Goal: Task Accomplishment & Management: Use online tool/utility

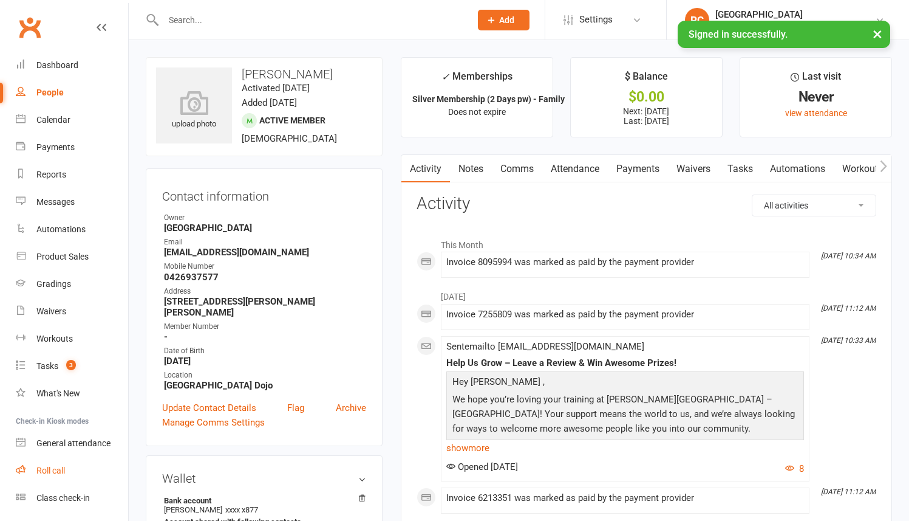
click at [75, 459] on link "Roll call" at bounding box center [72, 470] width 112 height 27
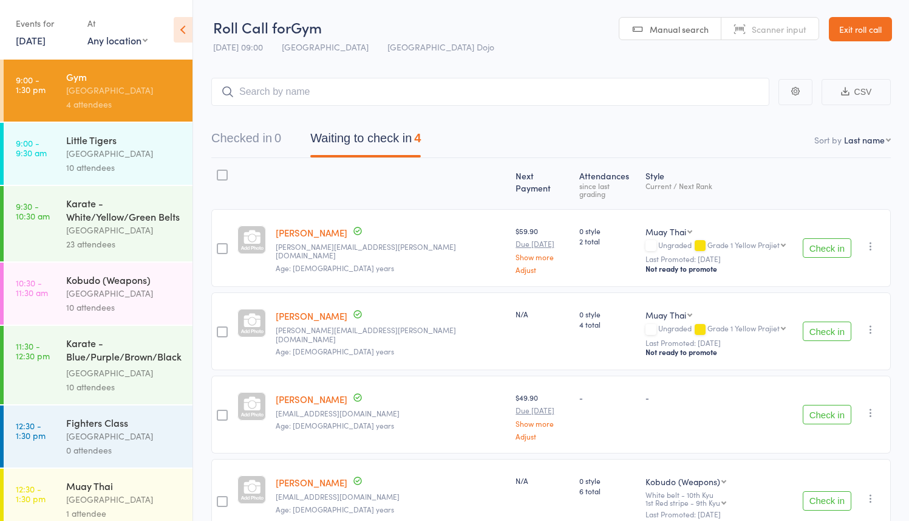
click at [146, 150] on div "[GEOGRAPHIC_DATA]" at bounding box center [124, 153] width 116 height 14
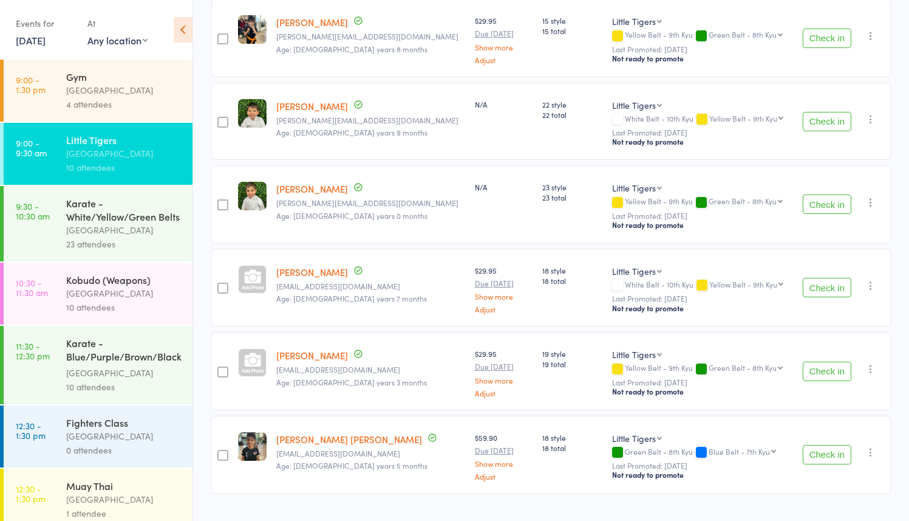
scroll to position [560, 0]
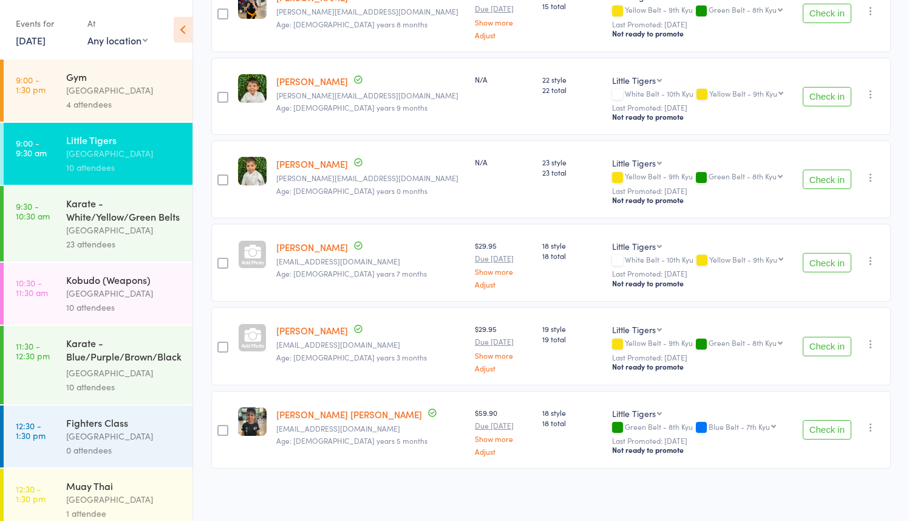
click at [132, 230] on div "[GEOGRAPHIC_DATA]" at bounding box center [124, 230] width 116 height 14
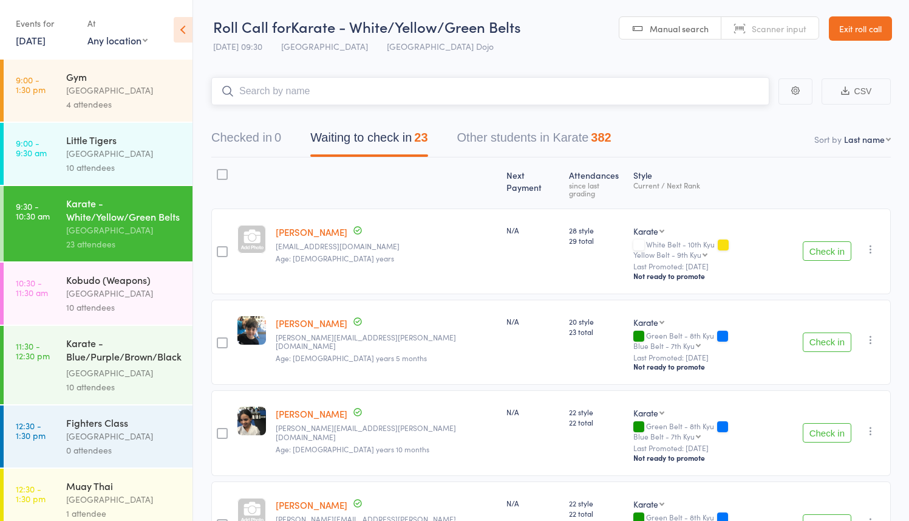
scroll to position [15, 0]
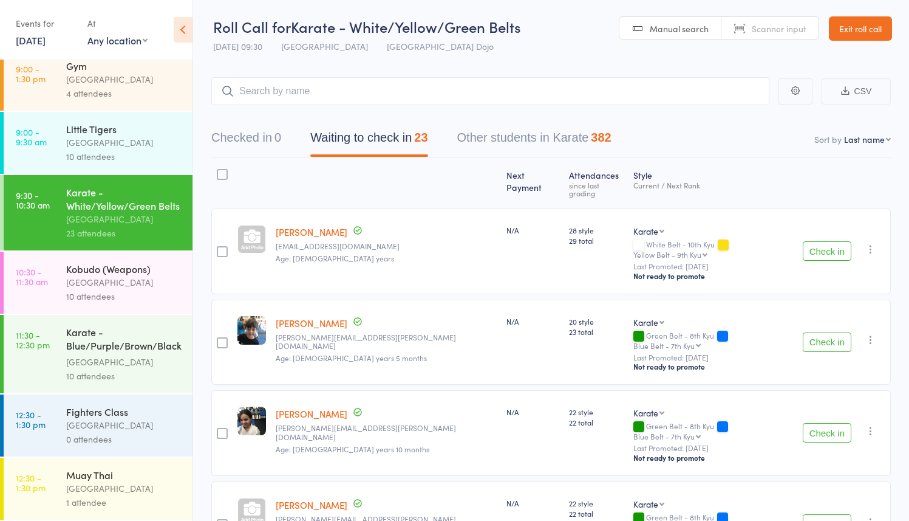
click at [141, 466] on div "Muay Thai Pollets Castle Hill 1 attendee" at bounding box center [129, 488] width 126 height 62
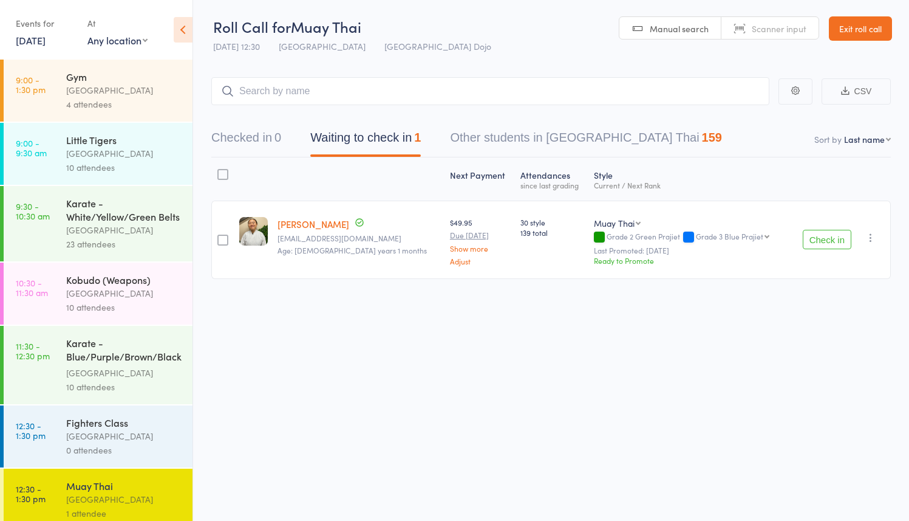
click at [130, 429] on div "Fighters Class" at bounding box center [124, 422] width 116 height 13
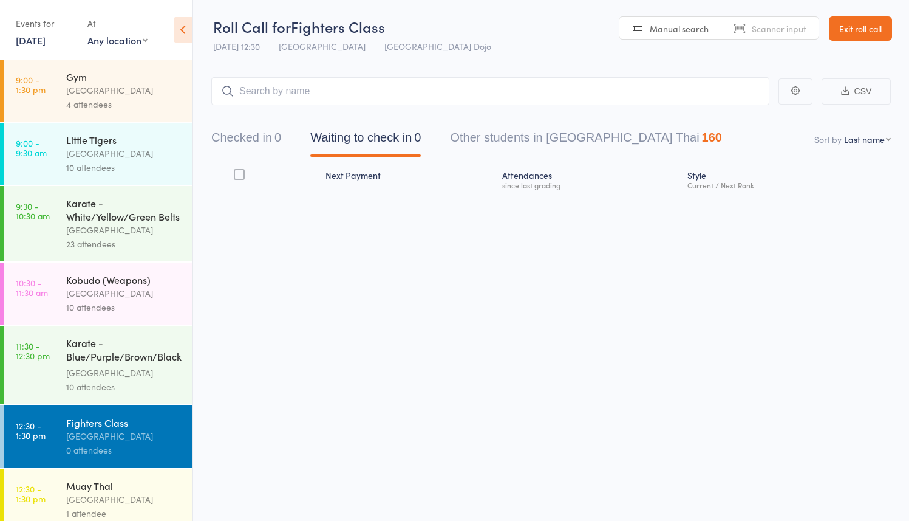
click at [106, 151] on div "[GEOGRAPHIC_DATA]" at bounding box center [124, 153] width 116 height 14
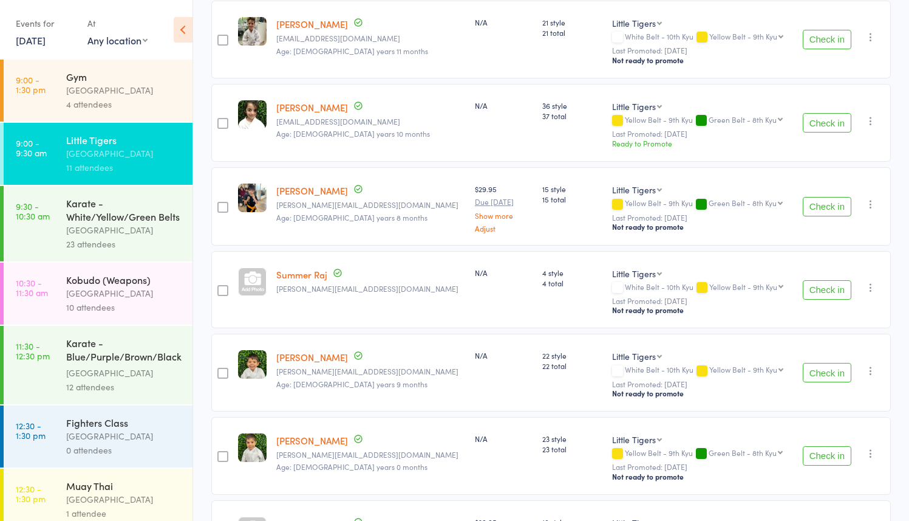
scroll to position [374, 0]
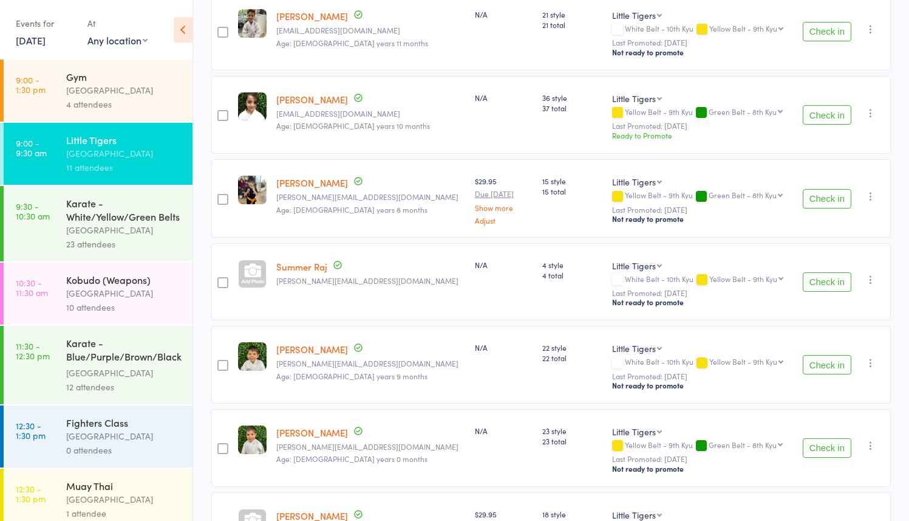
click at [110, 216] on div "Karate - White/Yellow/Green Belts" at bounding box center [124, 209] width 116 height 27
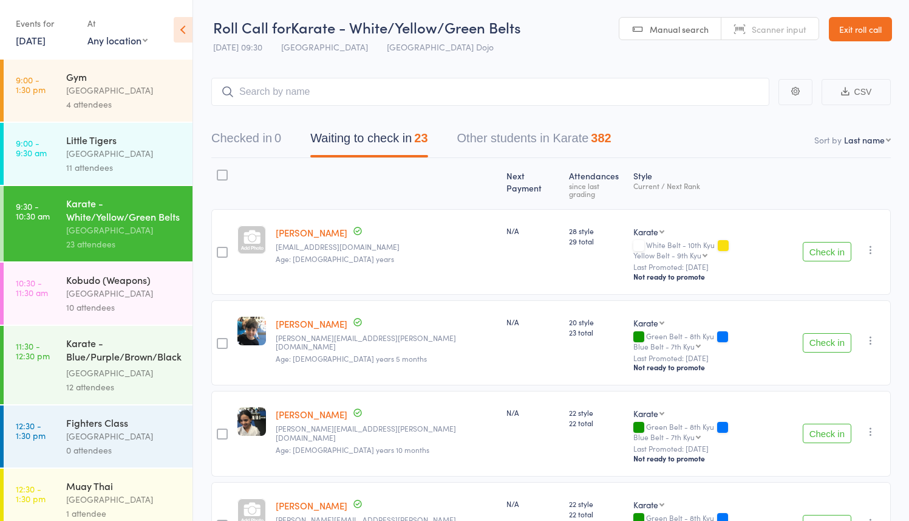
click at [863, 139] on select "First name Last name Birthday today? Behind on payments? Check in time Next pay…" at bounding box center [867, 140] width 47 height 12
select select "10"
click at [844, 134] on select "First name Last name Birthday today? Behind on payments? Check in time Next pay…" at bounding box center [867, 140] width 47 height 12
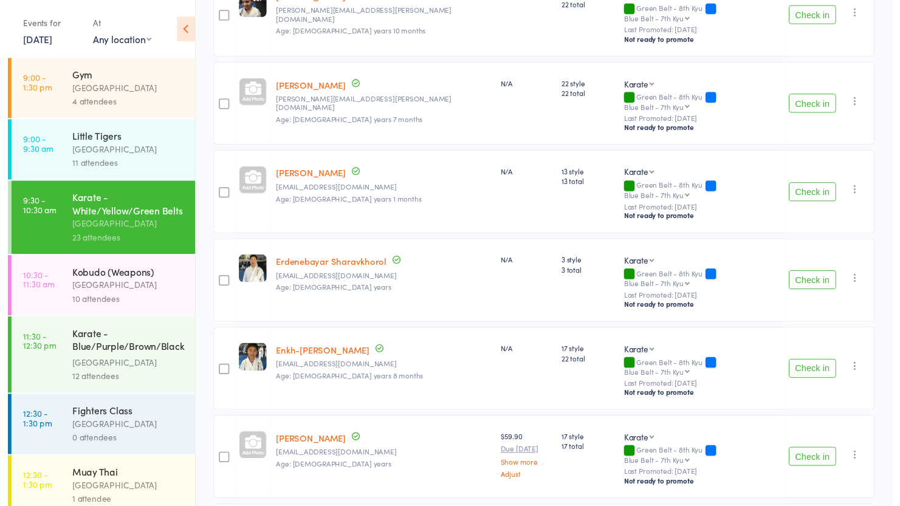
scroll to position [1522, 0]
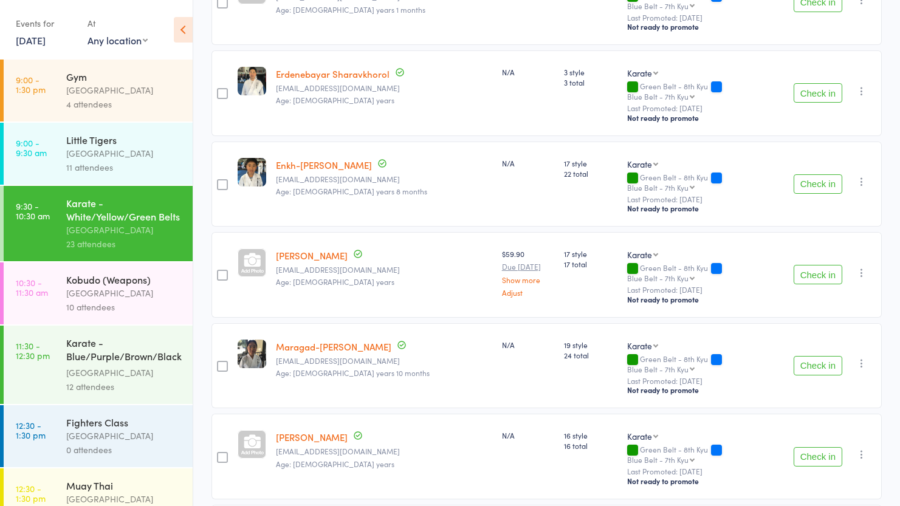
click at [112, 159] on div "[GEOGRAPHIC_DATA]" at bounding box center [124, 153] width 116 height 14
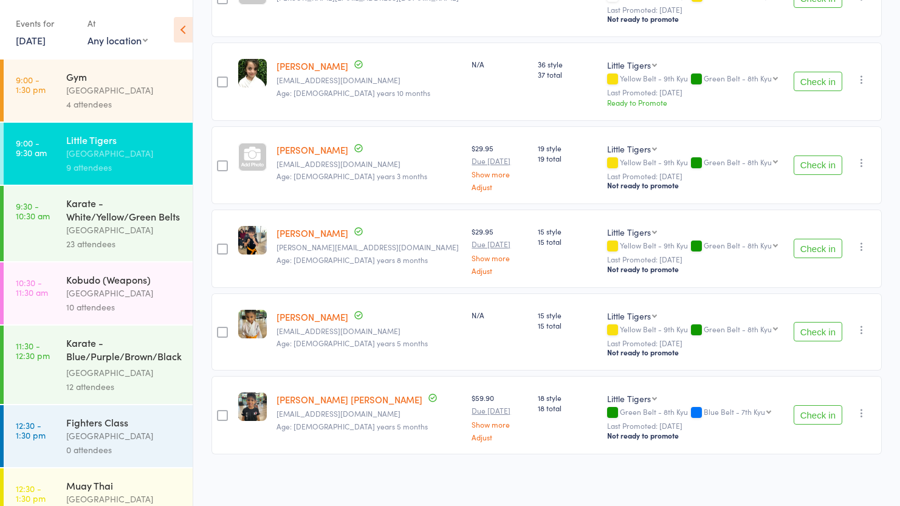
scroll to position [299, 0]
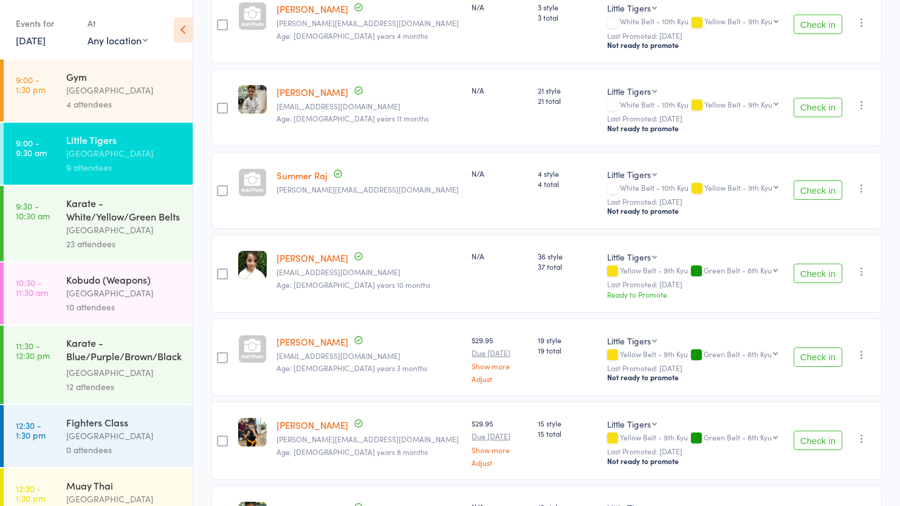
click at [107, 222] on div "Karate - White/Yellow/Green Belts" at bounding box center [124, 209] width 116 height 27
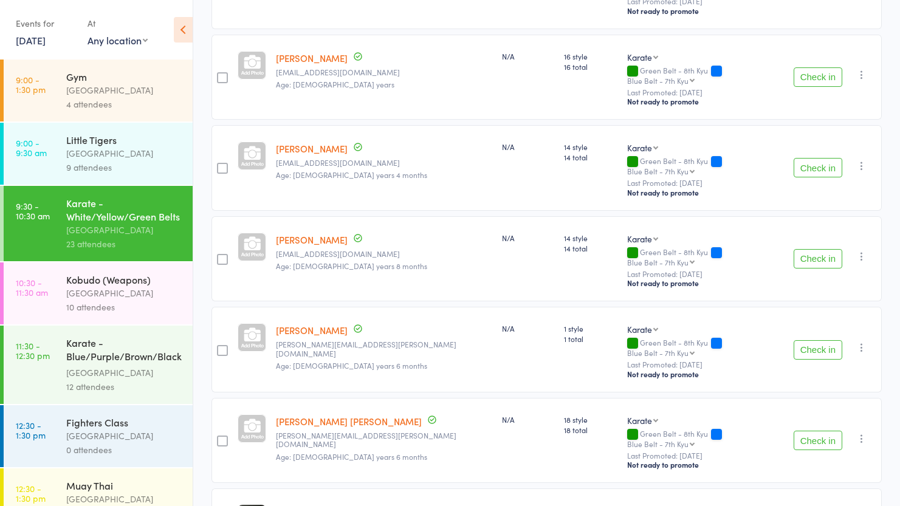
scroll to position [1654, 0]
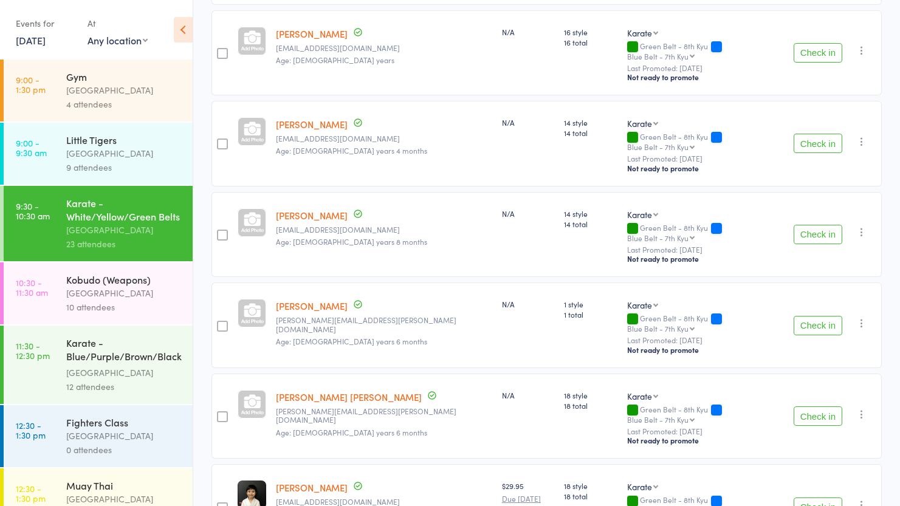
click at [126, 380] on div "[GEOGRAPHIC_DATA]" at bounding box center [124, 373] width 116 height 14
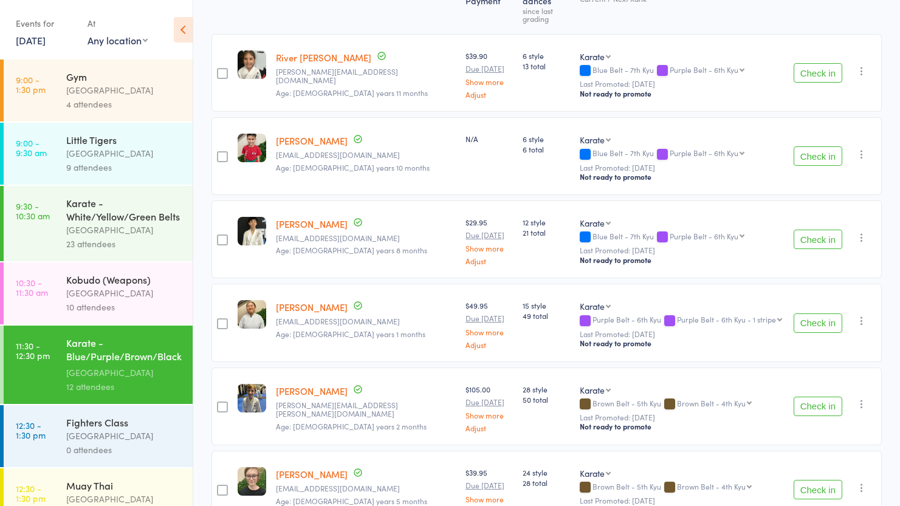
scroll to position [30, 0]
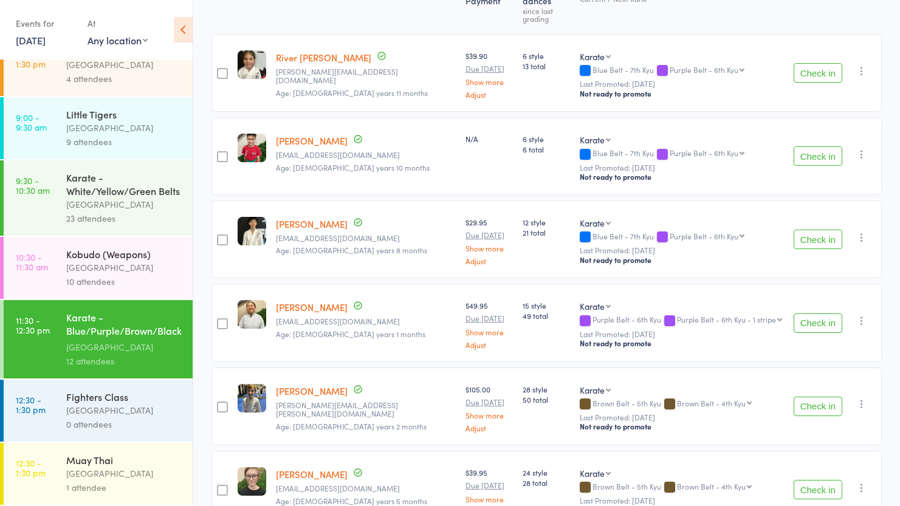
click at [115, 402] on div "Fighters Class" at bounding box center [124, 396] width 116 height 13
click at [118, 396] on div "Fighters Class" at bounding box center [124, 396] width 116 height 13
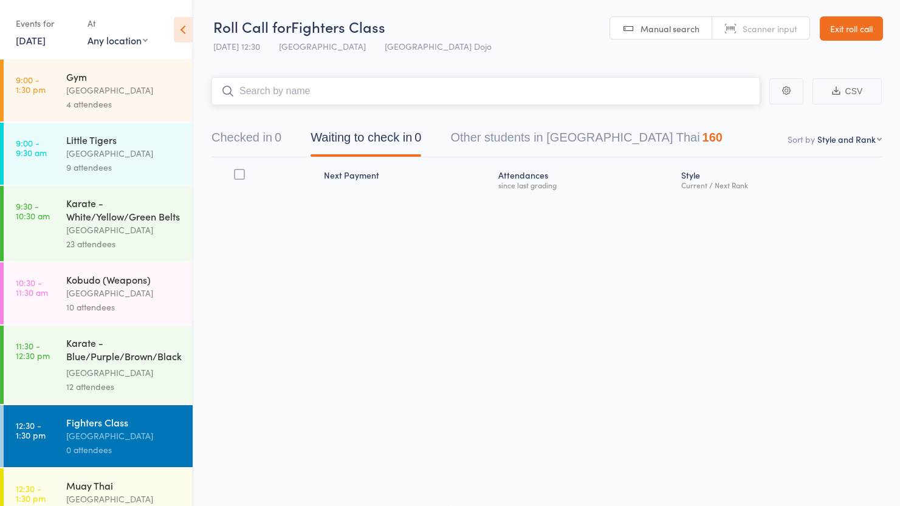
scroll to position [30, 0]
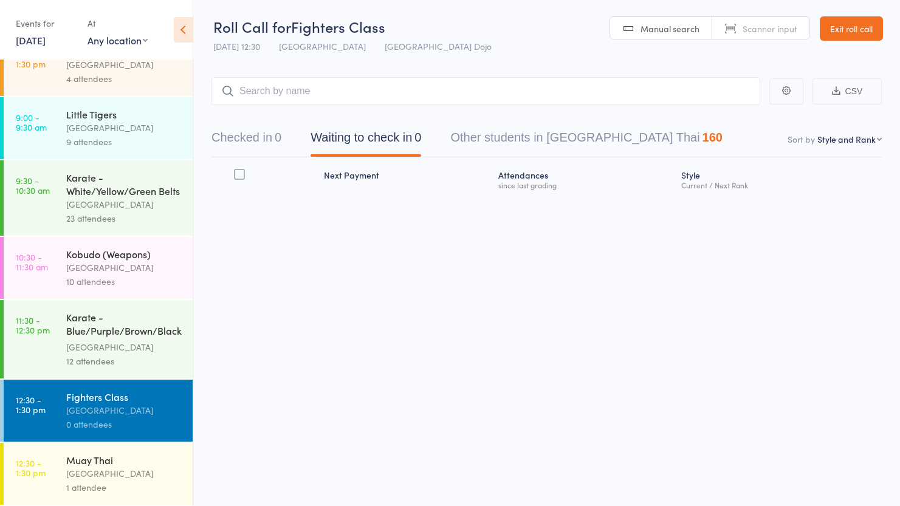
click at [89, 454] on div "Muay Thai" at bounding box center [124, 459] width 116 height 13
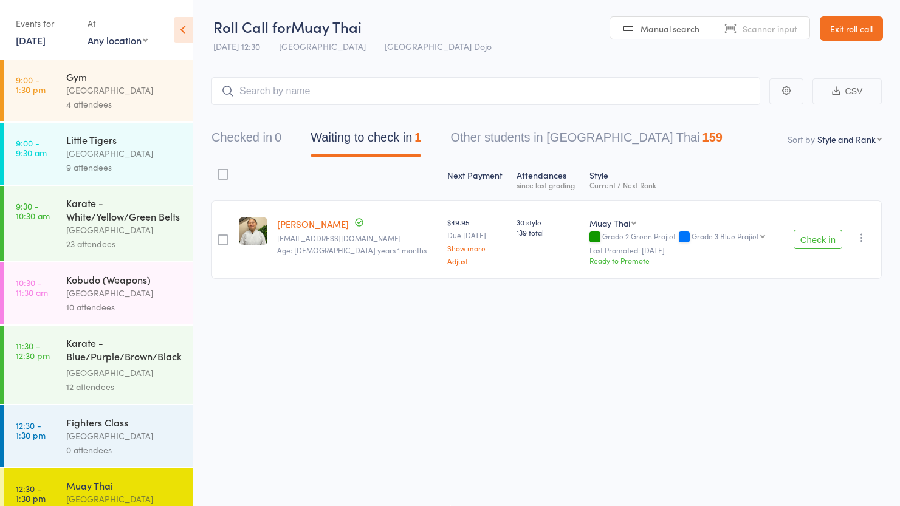
click at [854, 29] on link "Exit roll call" at bounding box center [851, 28] width 63 height 24
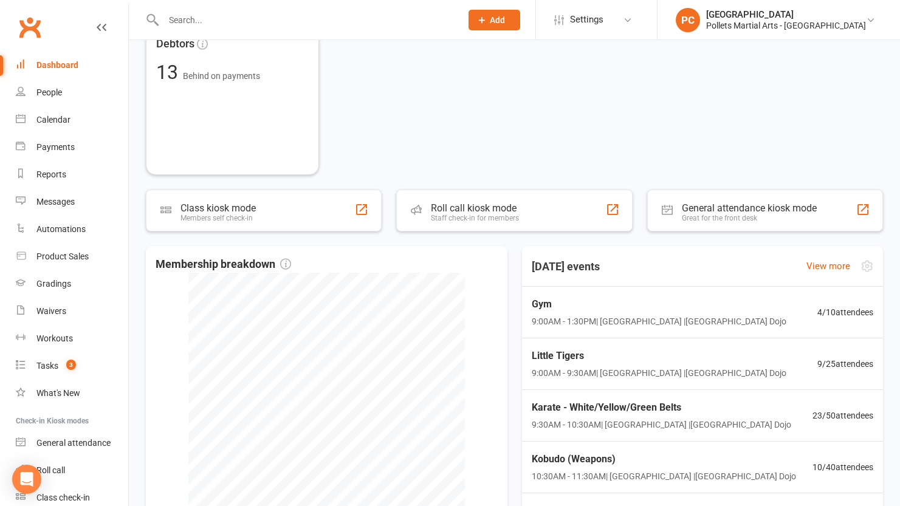
scroll to position [522, 0]
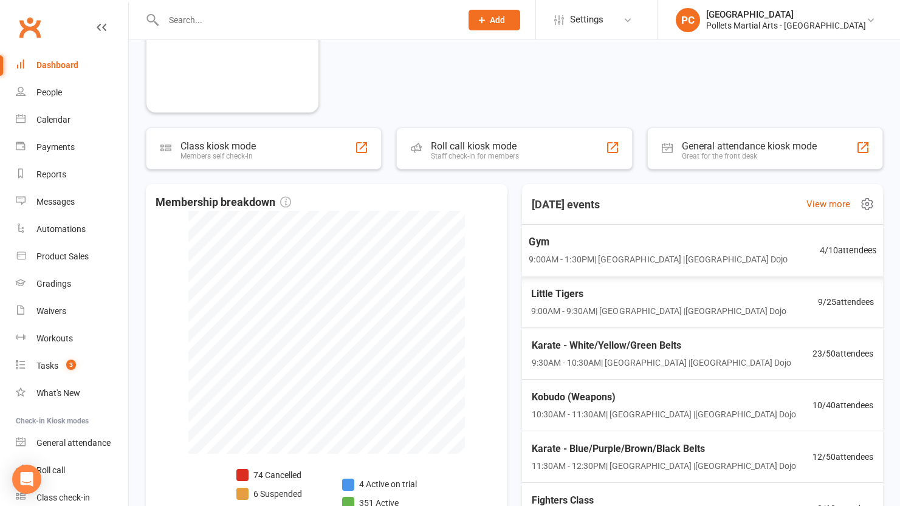
click at [752, 298] on div "Little Tigers 9:00AM - 9:30AM | [GEOGRAPHIC_DATA] | [GEOGRAPHIC_DATA] 9 / 25 at…" at bounding box center [702, 302] width 372 height 52
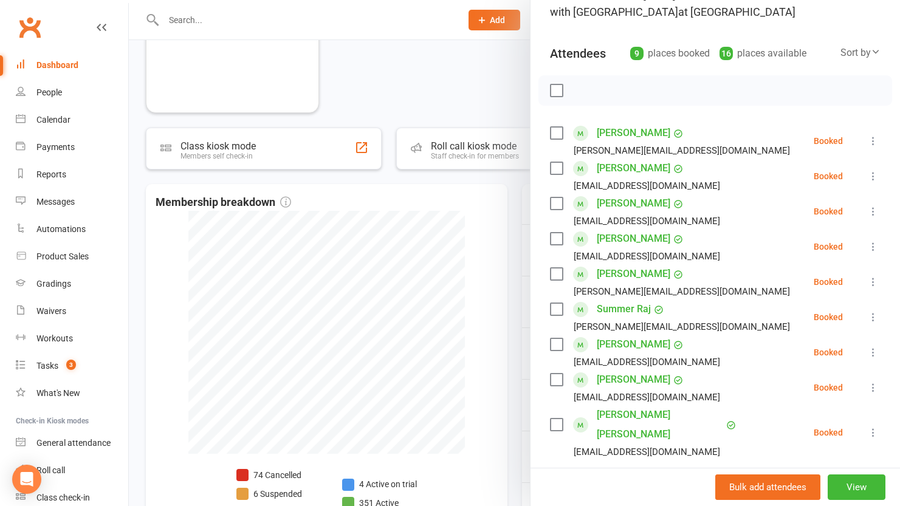
scroll to position [111, 0]
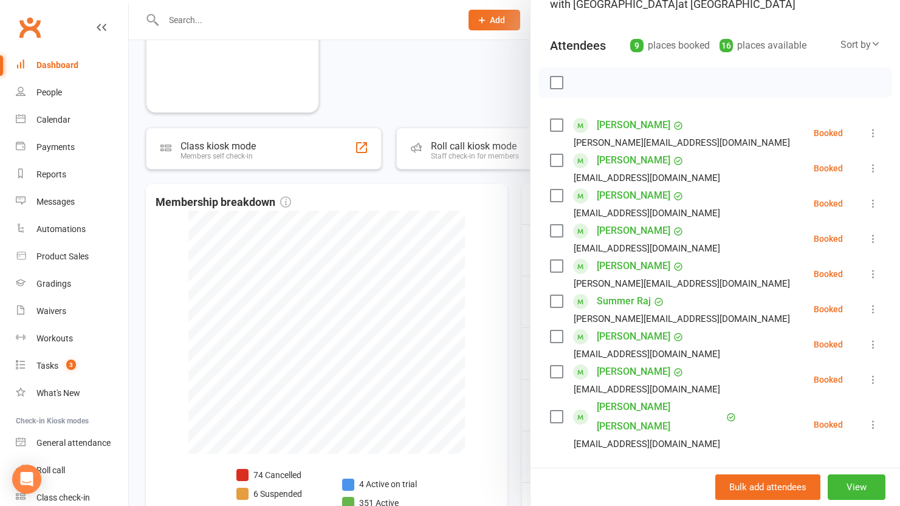
click at [516, 250] on div at bounding box center [514, 253] width 771 height 506
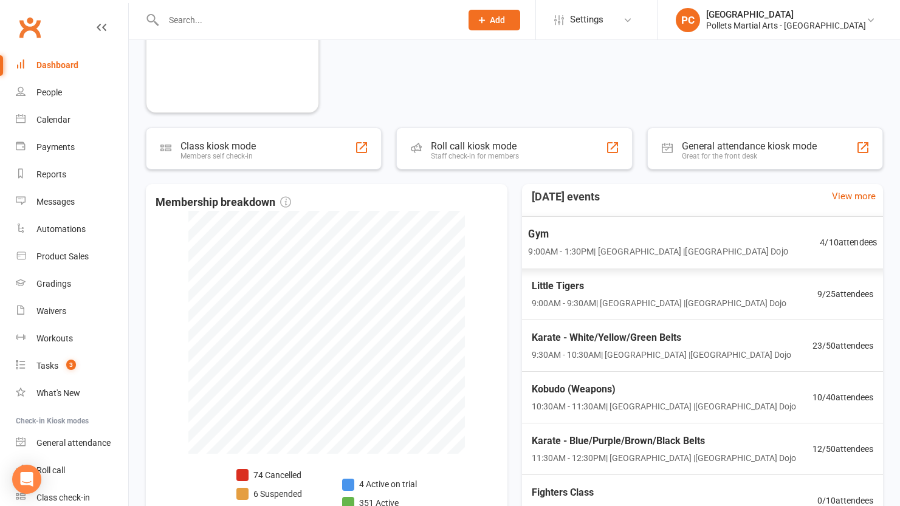
scroll to position [52, 0]
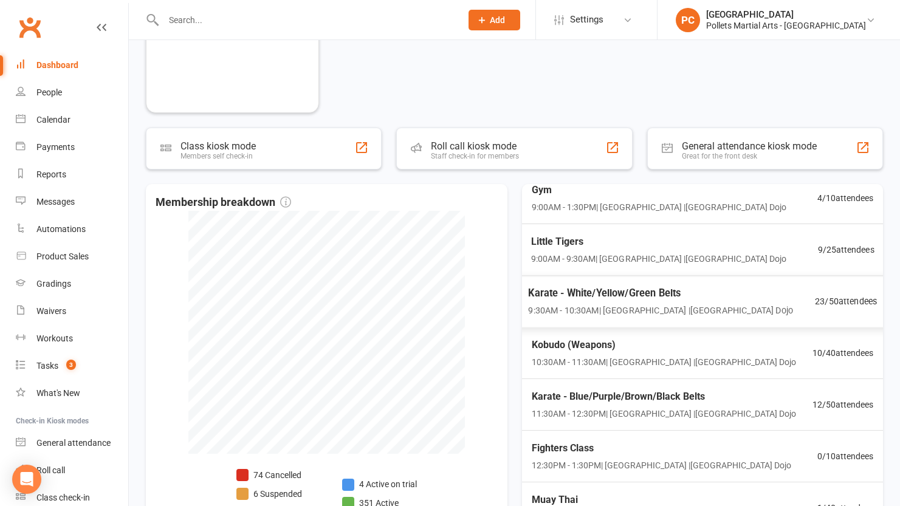
click at [712, 293] on span "Karate - White/Yellow/Green Belts" at bounding box center [660, 294] width 265 height 16
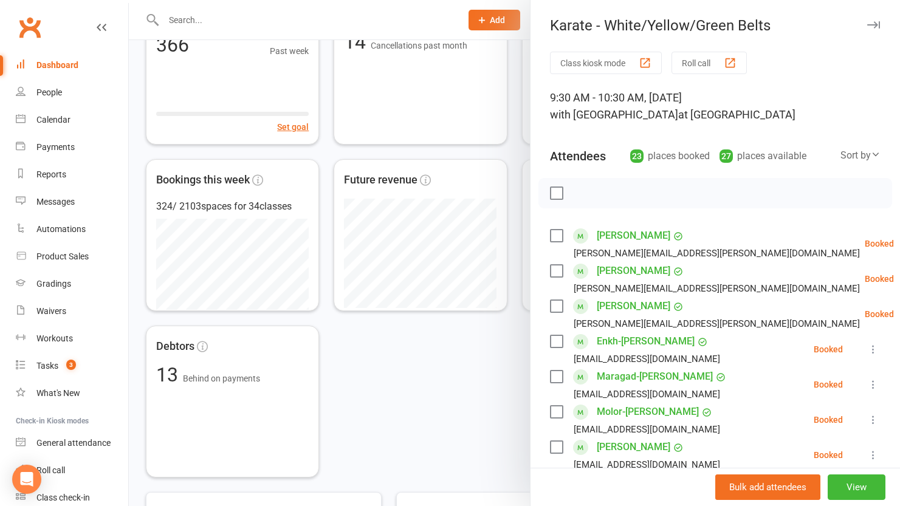
scroll to position [95, 0]
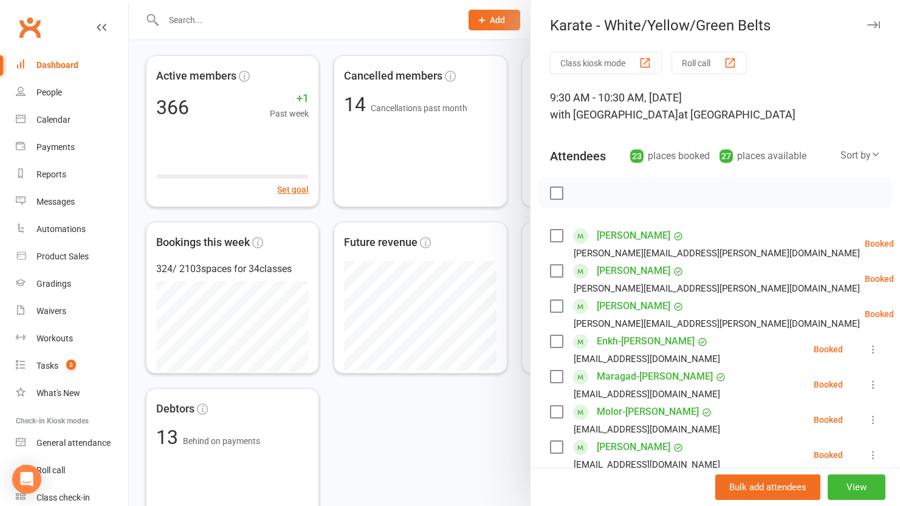
click at [514, 238] on div at bounding box center [514, 253] width 771 height 506
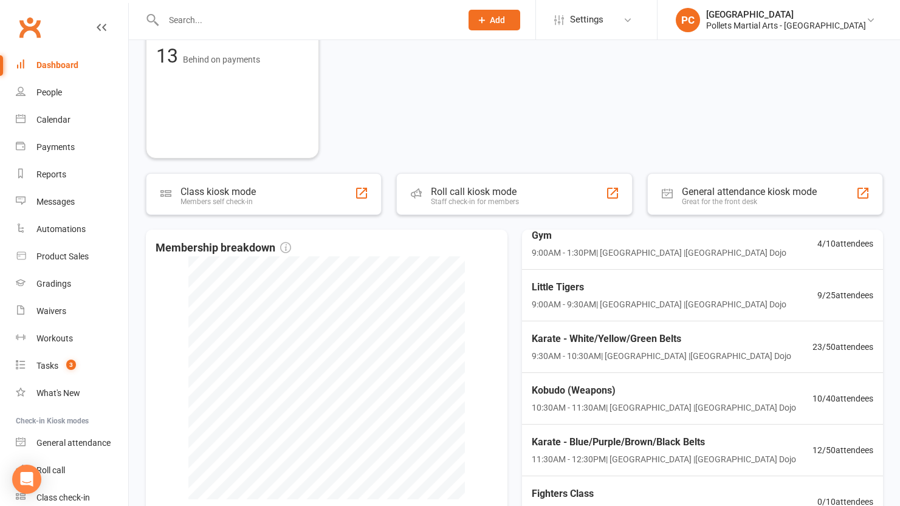
scroll to position [539, 0]
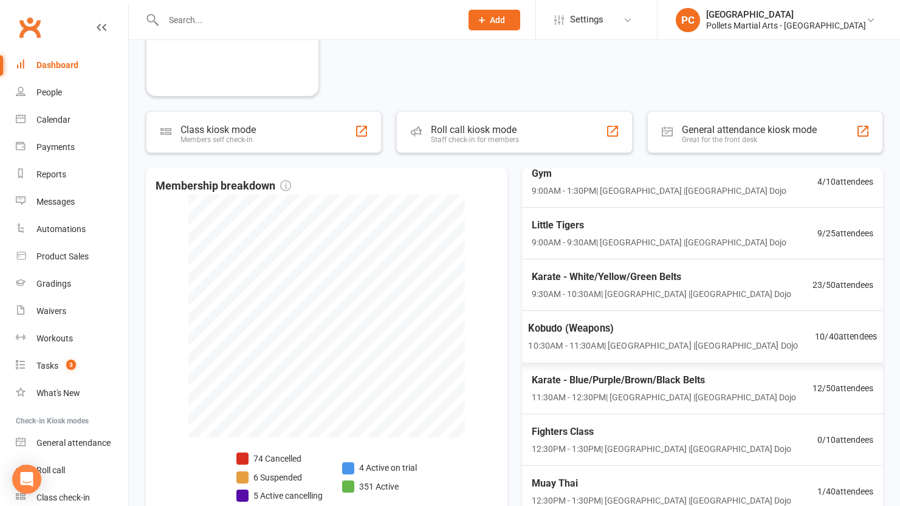
click at [724, 332] on span "Kobudo (Weapons)" at bounding box center [663, 329] width 270 height 16
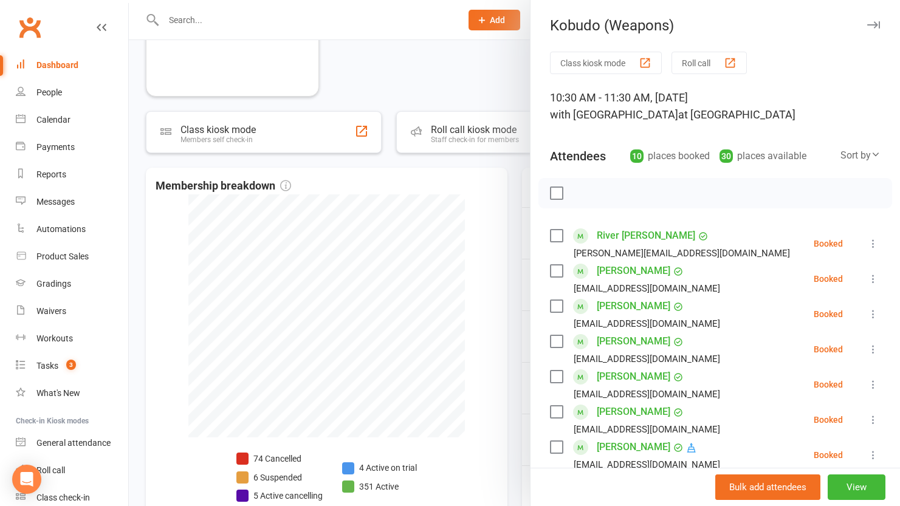
click at [509, 304] on div at bounding box center [514, 253] width 771 height 506
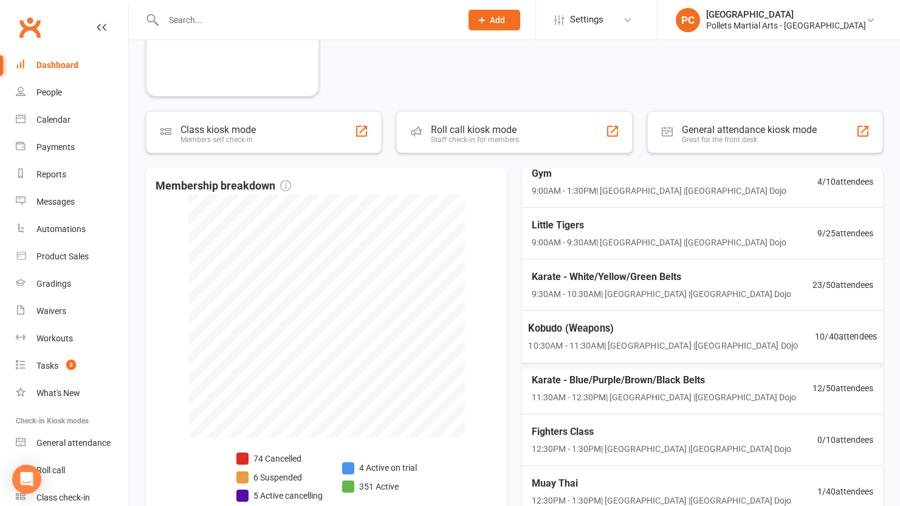
click at [683, 343] on span "10:30AM - 11:30AM | [GEOGRAPHIC_DATA] | [GEOGRAPHIC_DATA]" at bounding box center [663, 346] width 270 height 14
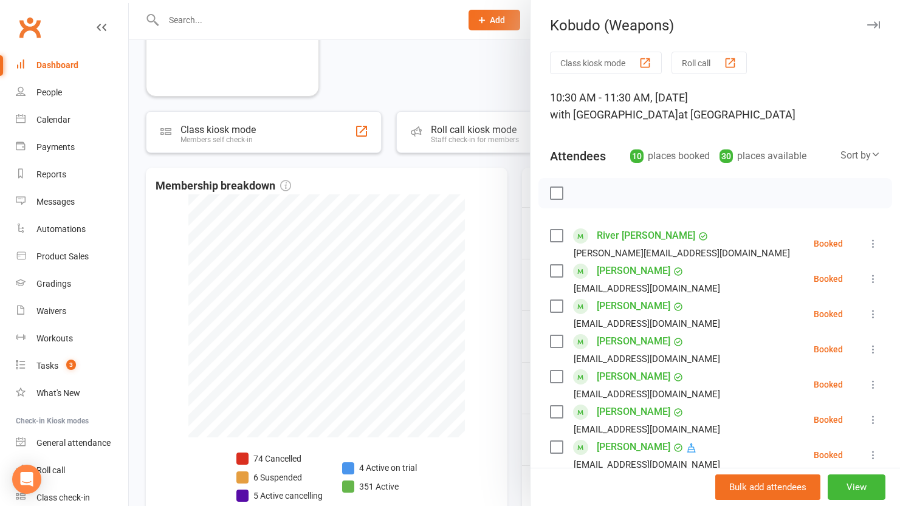
click at [514, 194] on div at bounding box center [514, 253] width 771 height 506
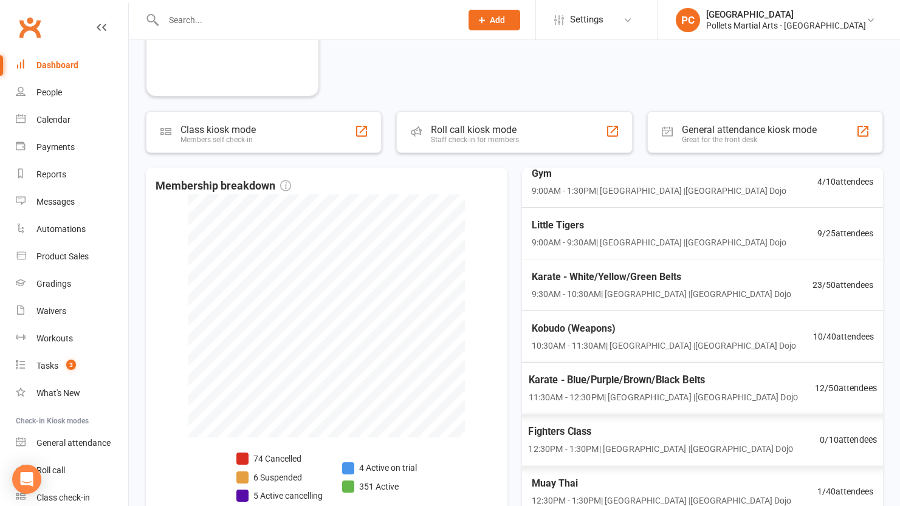
click at [618, 327] on span "Kobudo (Weapons)" at bounding box center [663, 329] width 264 height 16
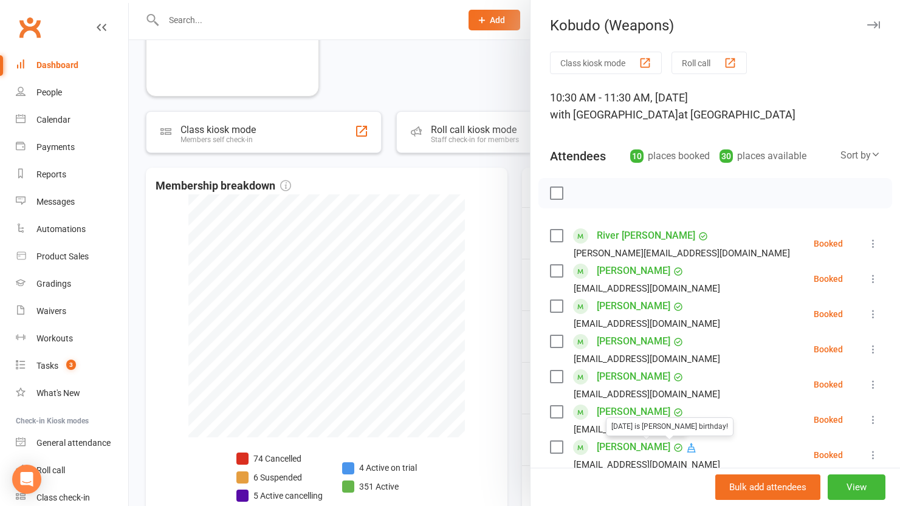
click at [617, 450] on link "[PERSON_NAME]" at bounding box center [634, 446] width 74 height 19
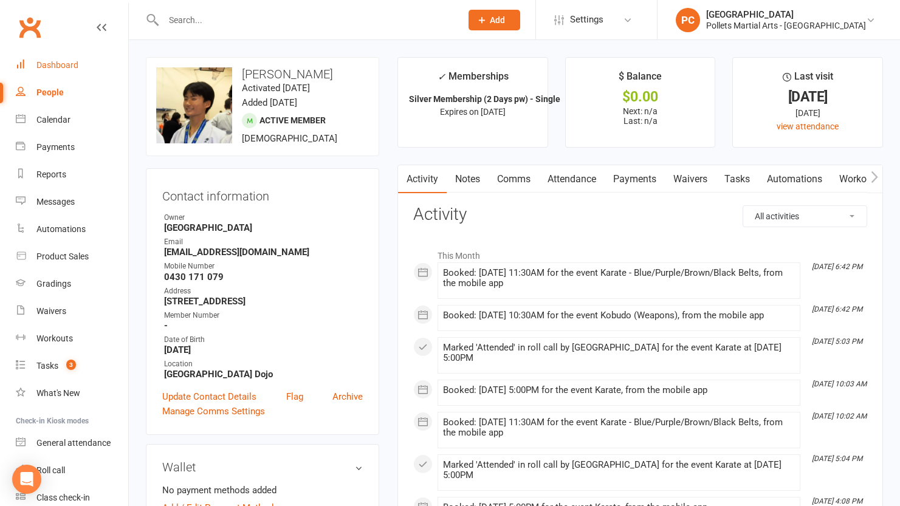
click at [70, 68] on div "Dashboard" at bounding box center [57, 65] width 42 height 10
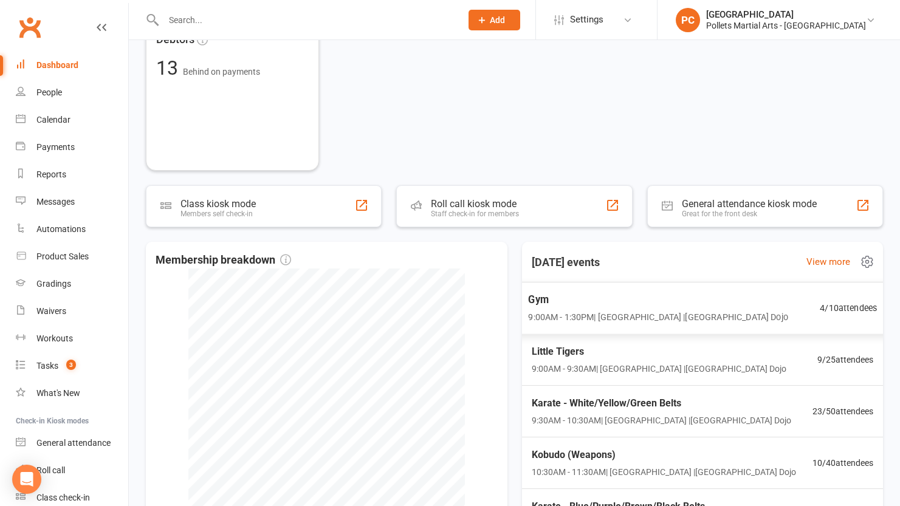
scroll to position [613, 0]
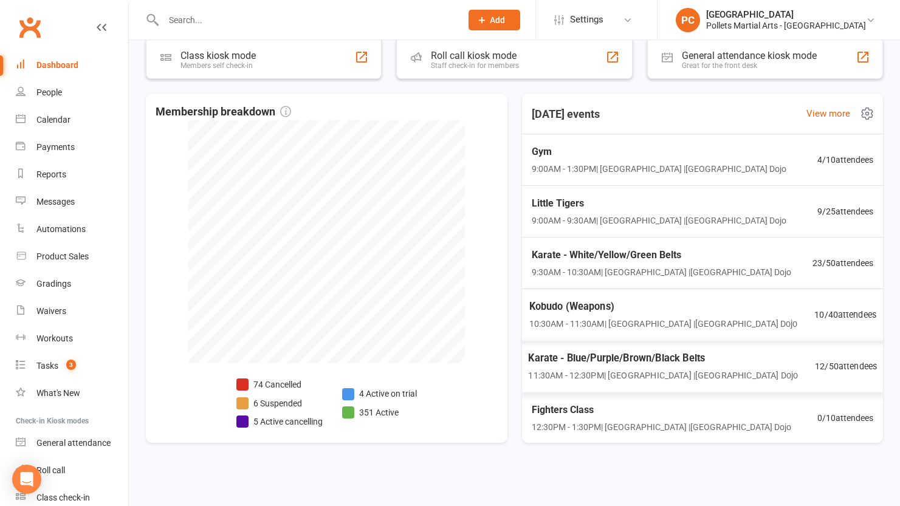
click at [711, 361] on span "Karate - Blue/Purple/Brown/Black Belts" at bounding box center [663, 359] width 270 height 16
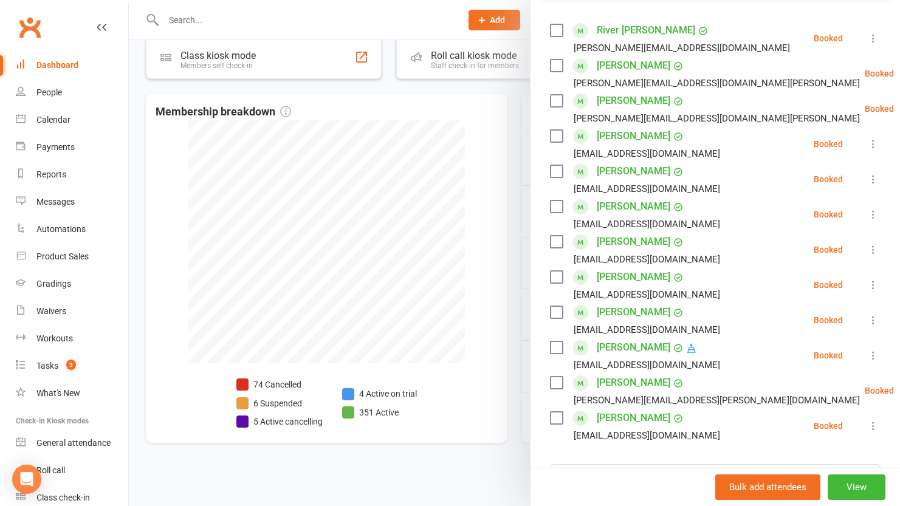
scroll to position [222, 0]
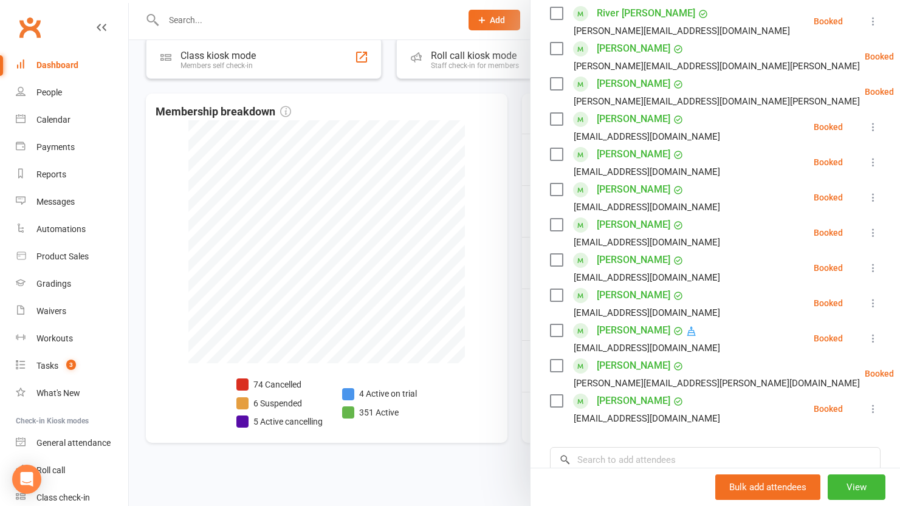
click at [515, 213] on div at bounding box center [514, 253] width 771 height 506
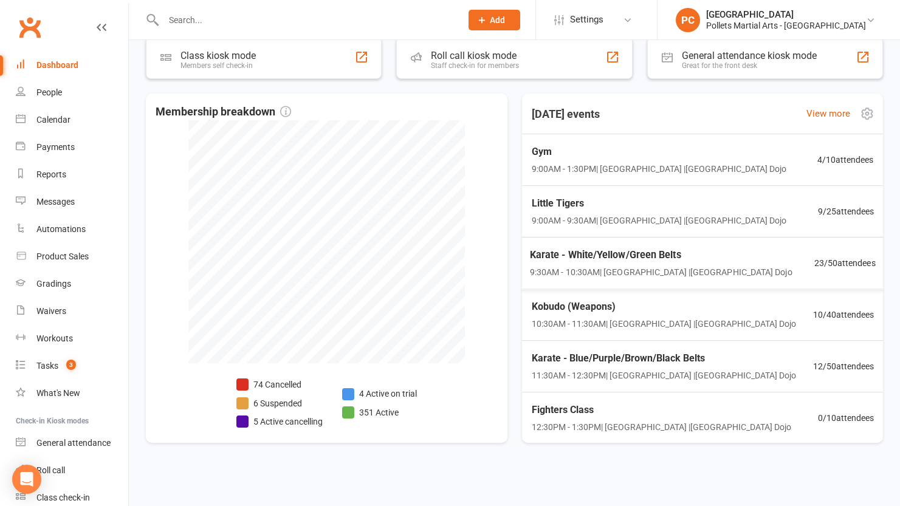
click at [580, 222] on span "9:00AM - 9:30AM | [GEOGRAPHIC_DATA] | [GEOGRAPHIC_DATA]" at bounding box center [658, 220] width 255 height 13
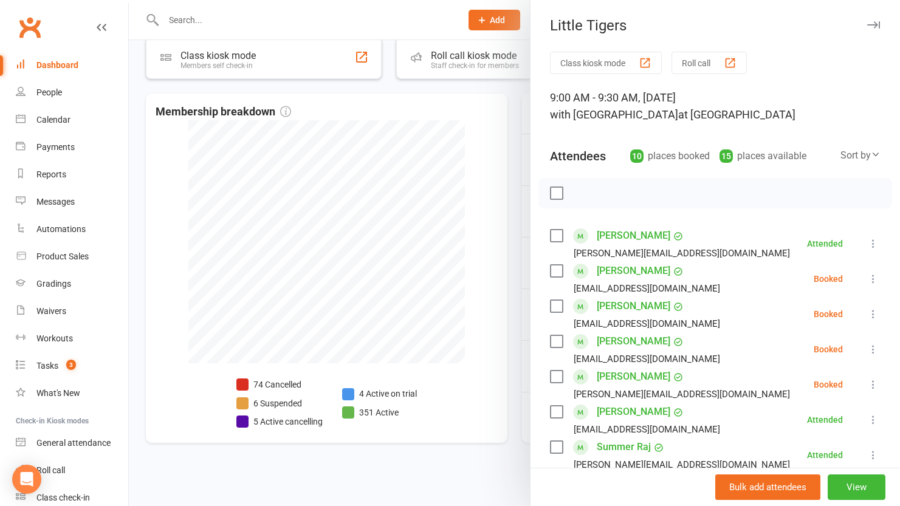
click at [50, 66] on div "Dashboard" at bounding box center [57, 65] width 42 height 10
click at [867, 22] on icon "button" at bounding box center [873, 24] width 13 height 7
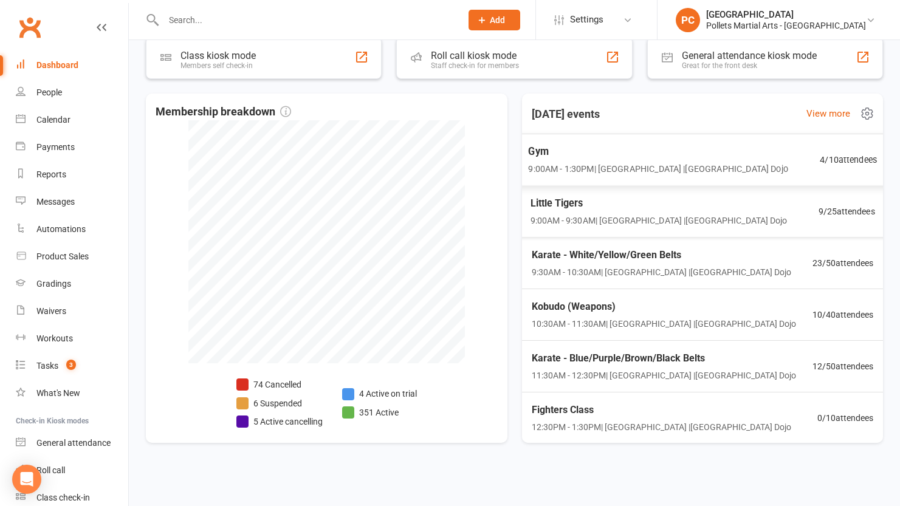
click at [724, 164] on span "9:00AM - 1:30PM | [GEOGRAPHIC_DATA] | [GEOGRAPHIC_DATA]" at bounding box center [657, 169] width 259 height 14
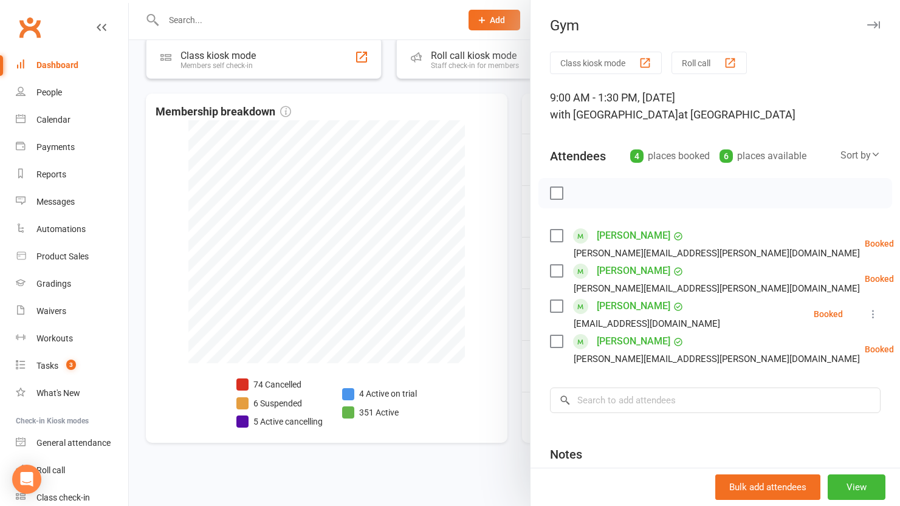
click at [518, 104] on div at bounding box center [514, 253] width 771 height 506
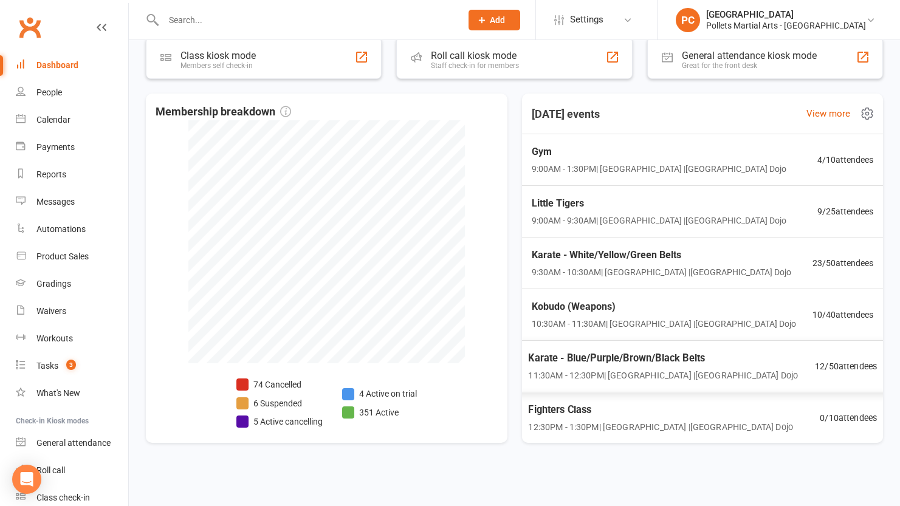
click at [748, 361] on div "Karate - Blue/Purple/Brown/Black Belts 11:30AM - 12:30PM | [GEOGRAPHIC_DATA] | …" at bounding box center [702, 366] width 378 height 53
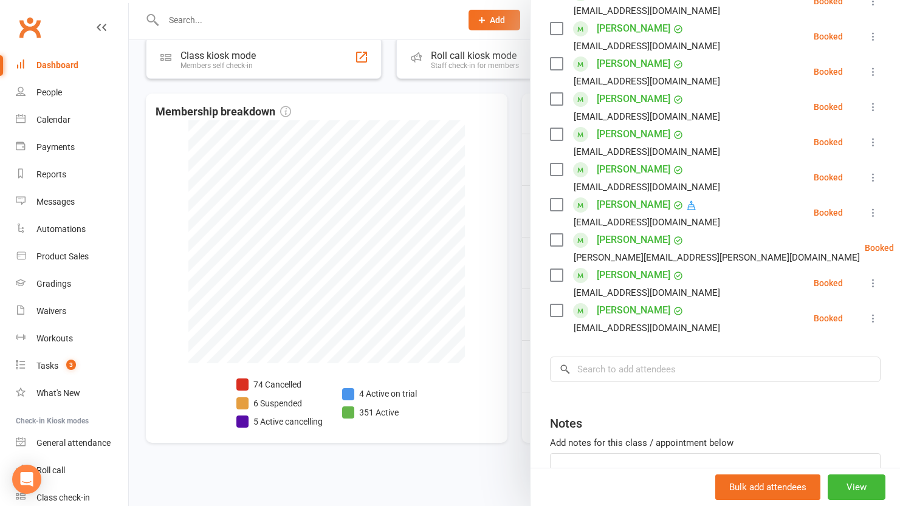
scroll to position [321, 0]
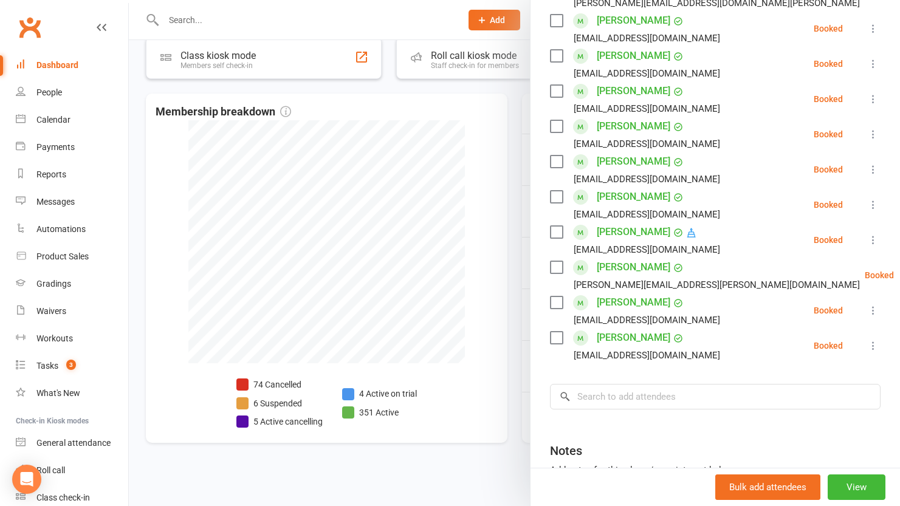
click at [510, 250] on div at bounding box center [514, 253] width 771 height 506
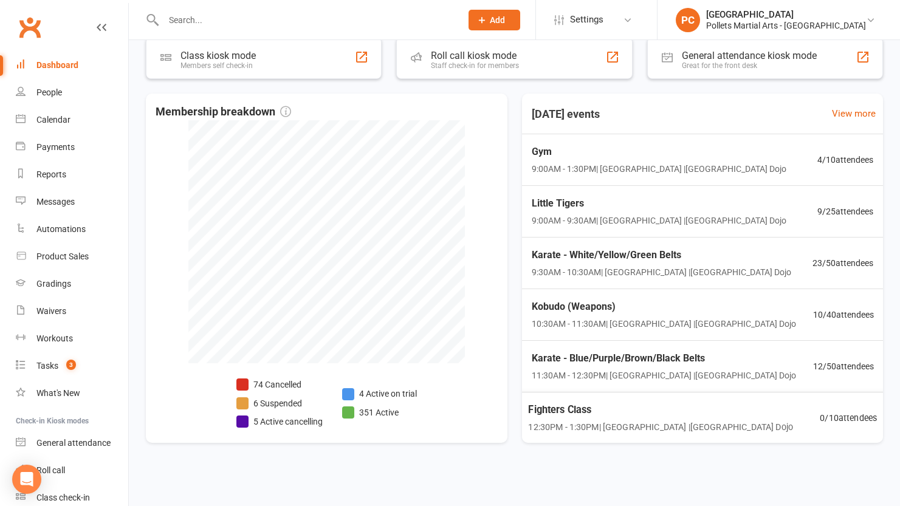
click at [667, 409] on span "Fighters Class" at bounding box center [660, 410] width 265 height 16
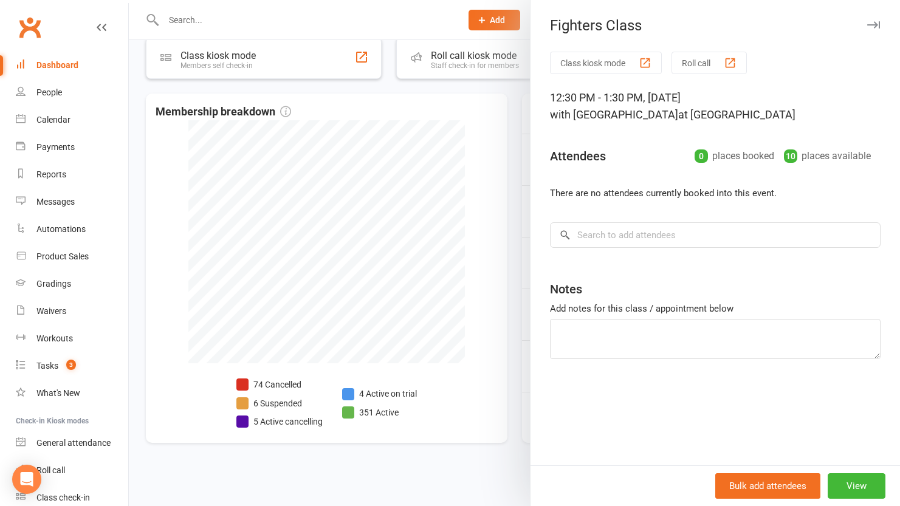
click at [512, 286] on div at bounding box center [514, 253] width 771 height 506
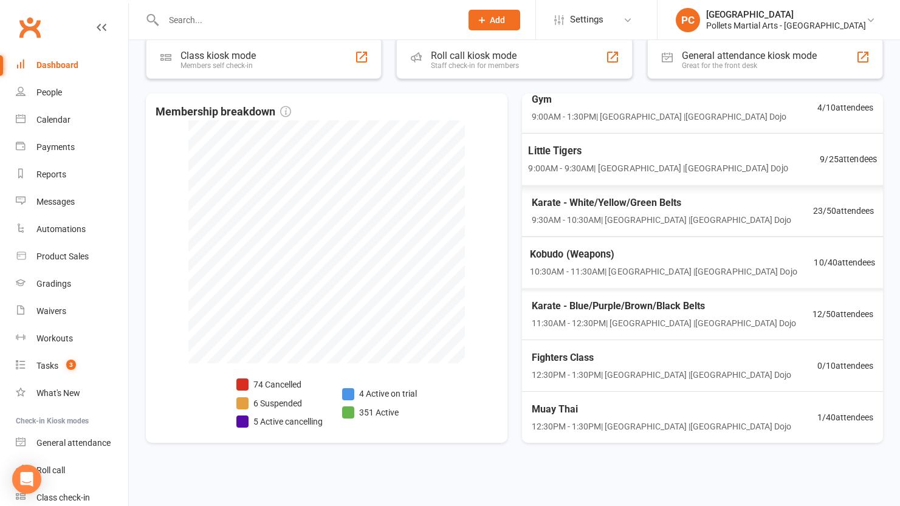
scroll to position [0, 0]
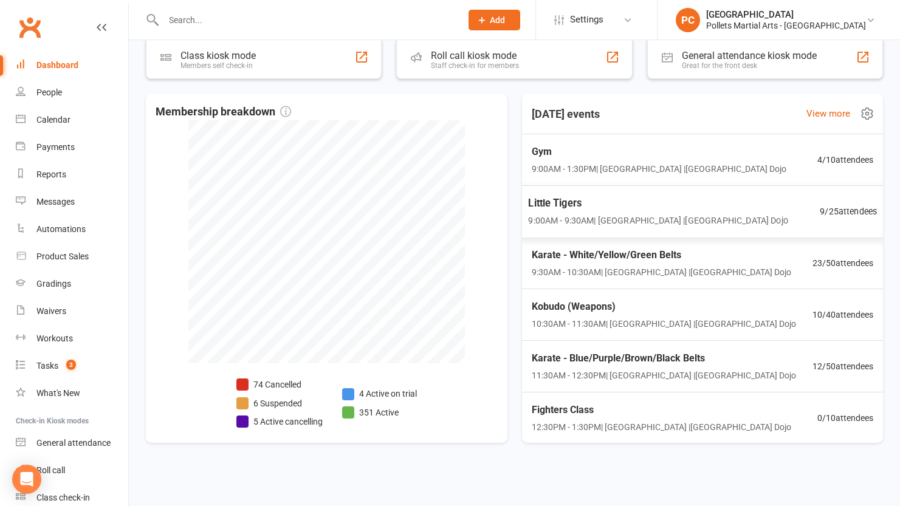
click at [663, 217] on span "9:00AM - 9:30AM | [GEOGRAPHIC_DATA] | [GEOGRAPHIC_DATA]" at bounding box center [657, 221] width 259 height 14
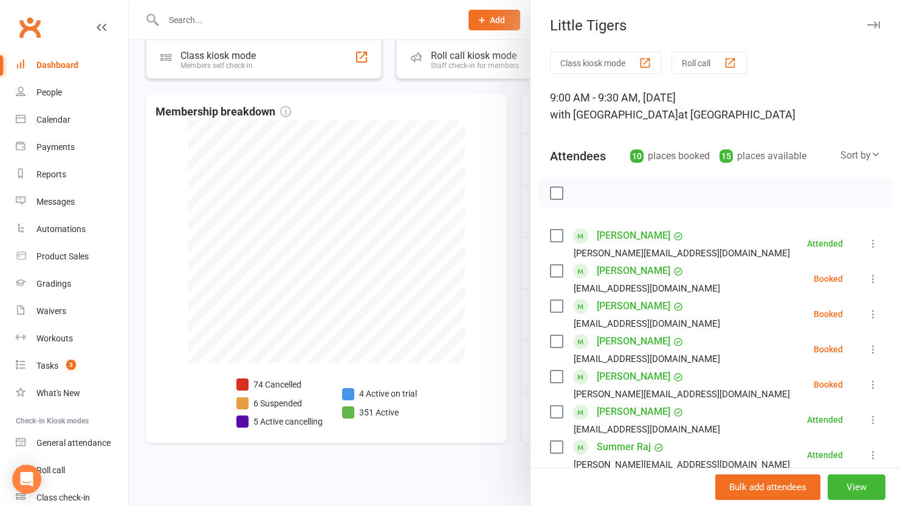
click at [552, 273] on label at bounding box center [556, 271] width 12 height 12
click at [550, 380] on label at bounding box center [556, 377] width 12 height 12
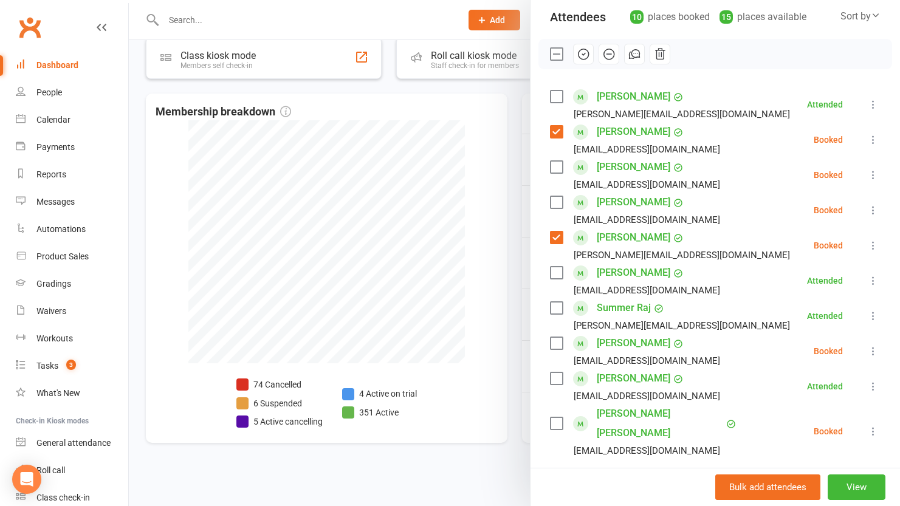
click at [550, 417] on label at bounding box center [556, 423] width 12 height 12
click at [583, 57] on icon "button" at bounding box center [583, 54] width 10 height 10
click at [553, 55] on label at bounding box center [556, 54] width 12 height 12
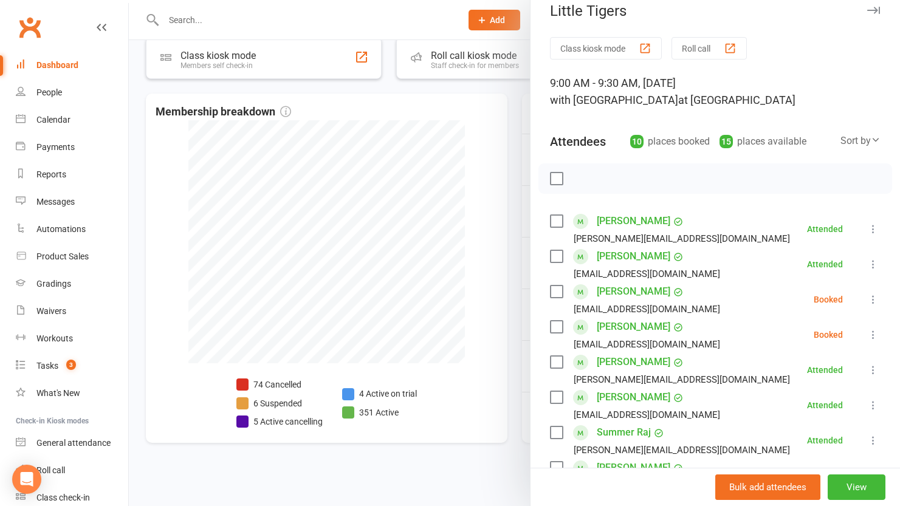
scroll to position [329, 0]
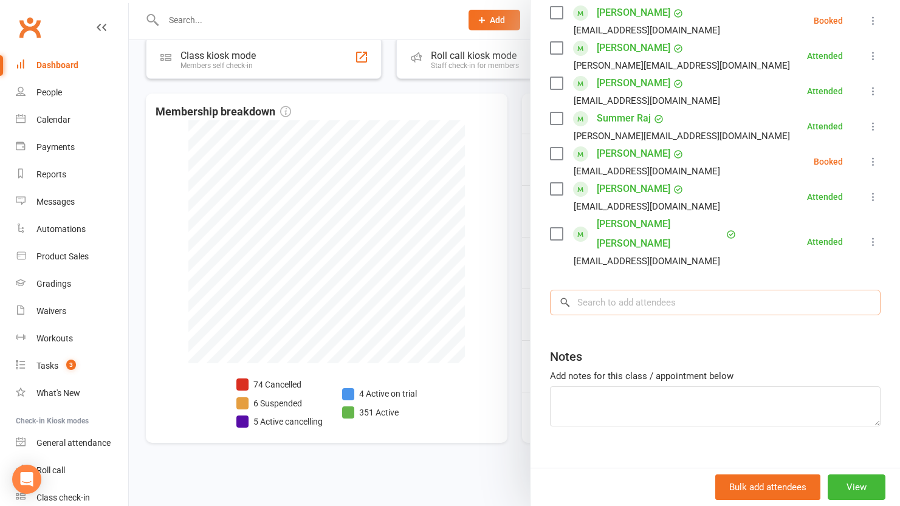
click at [679, 290] on input "search" at bounding box center [715, 303] width 331 height 26
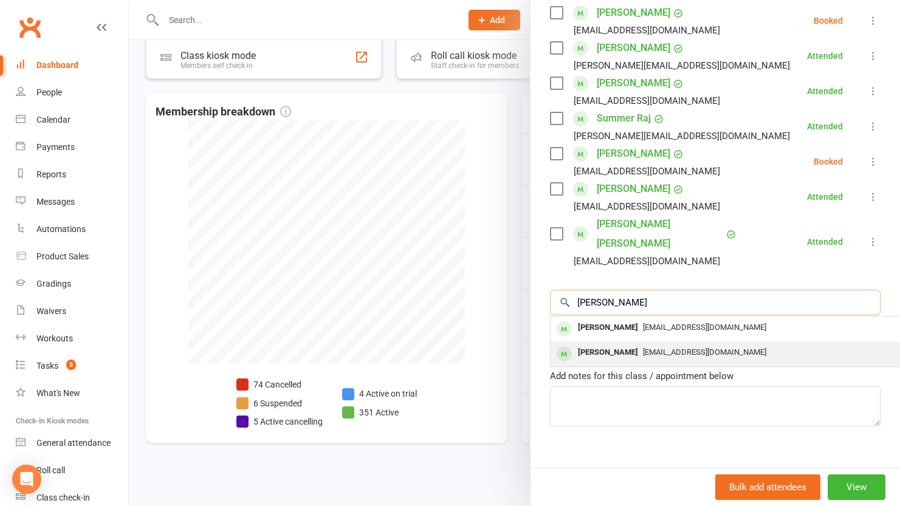
type input "[PERSON_NAME]"
click at [646, 344] on div "[EMAIL_ADDRESS][DOMAIN_NAME]" at bounding box center [732, 353] width 354 height 18
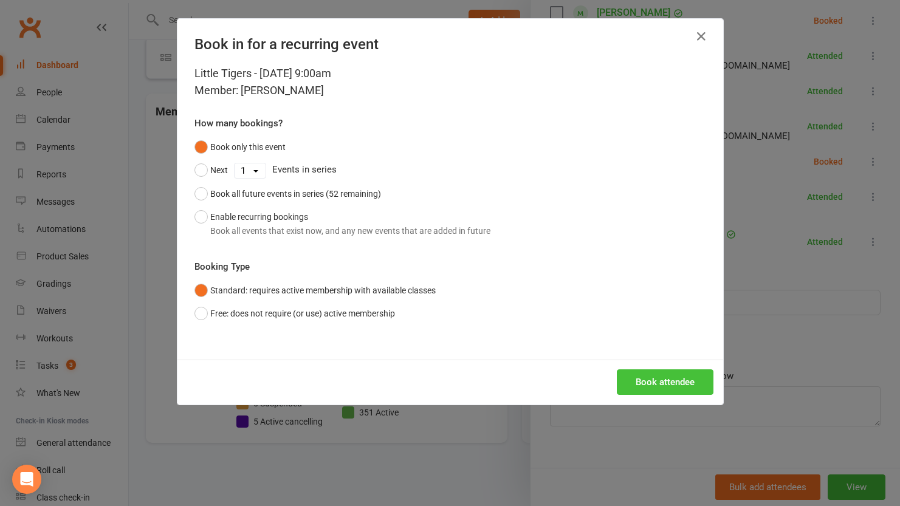
click at [643, 372] on button "Book attendee" at bounding box center [665, 382] width 97 height 26
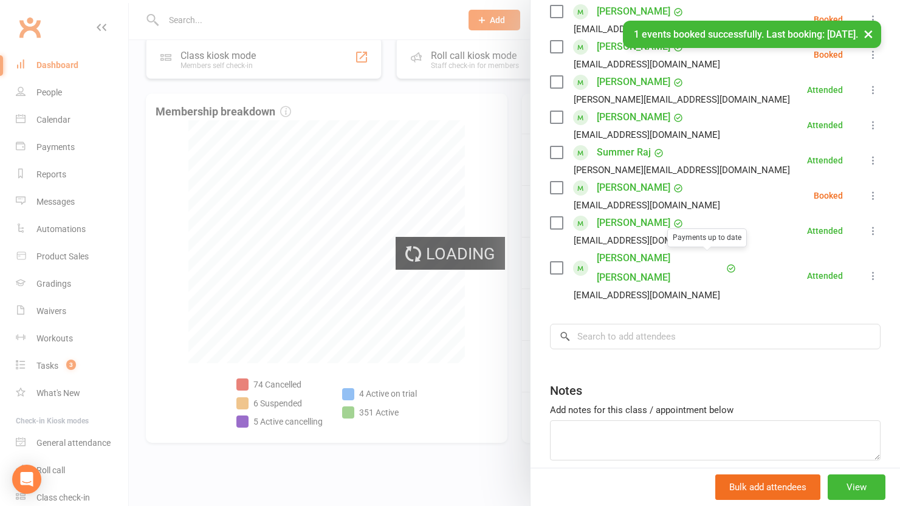
scroll to position [170, 0]
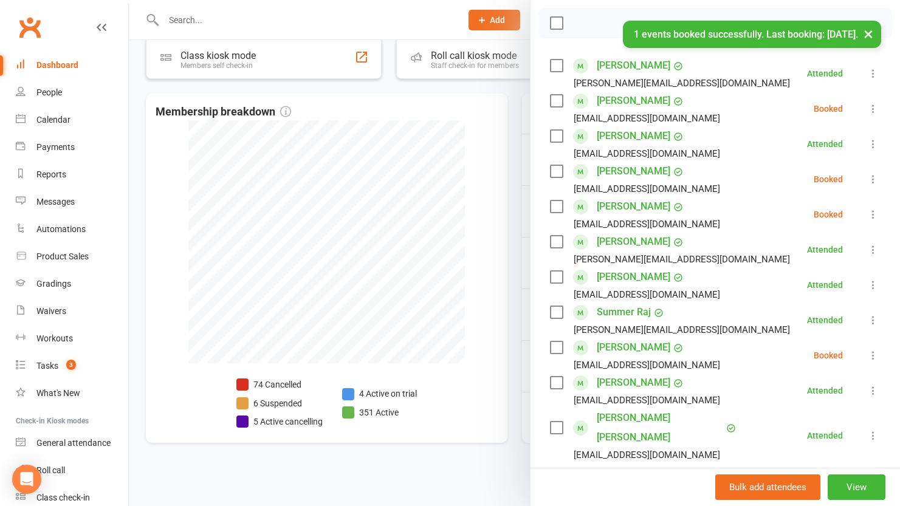
click at [633, 98] on link "[PERSON_NAME]" at bounding box center [634, 100] width 74 height 19
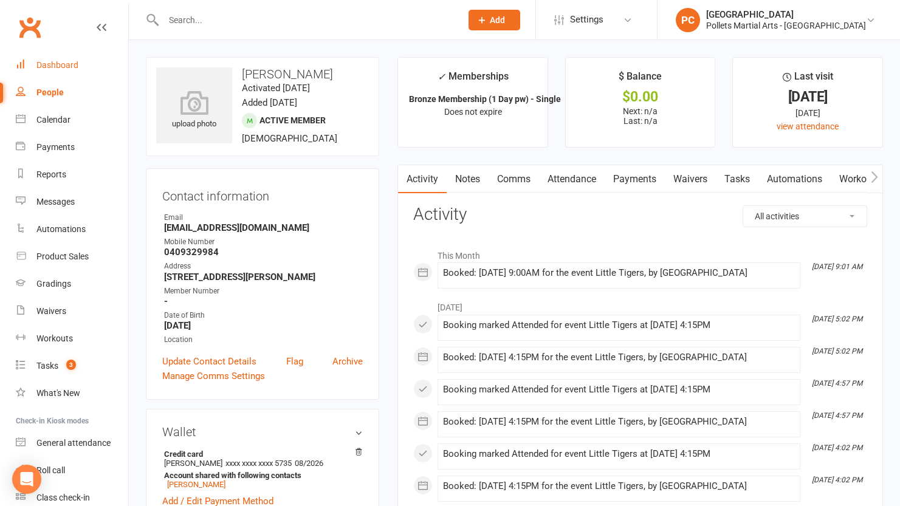
click at [55, 53] on link "Dashboard" at bounding box center [72, 65] width 112 height 27
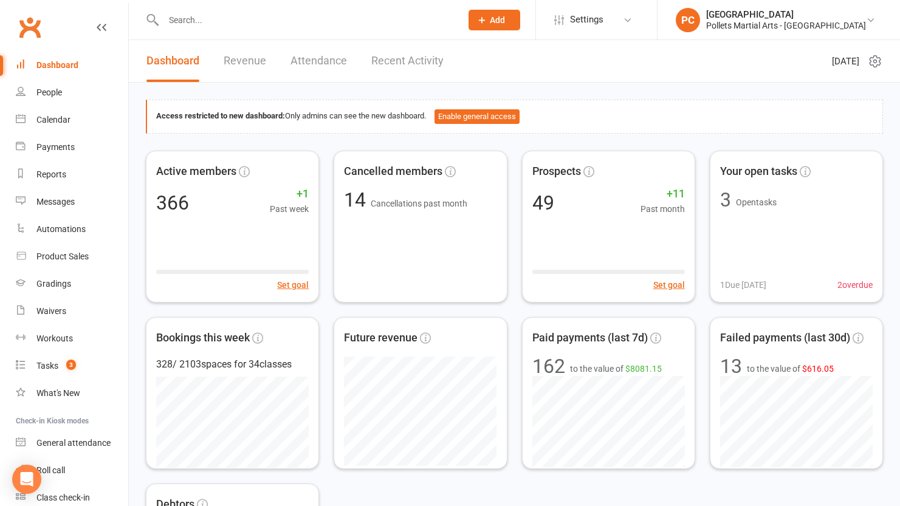
click at [65, 67] on div "Dashboard" at bounding box center [57, 65] width 42 height 10
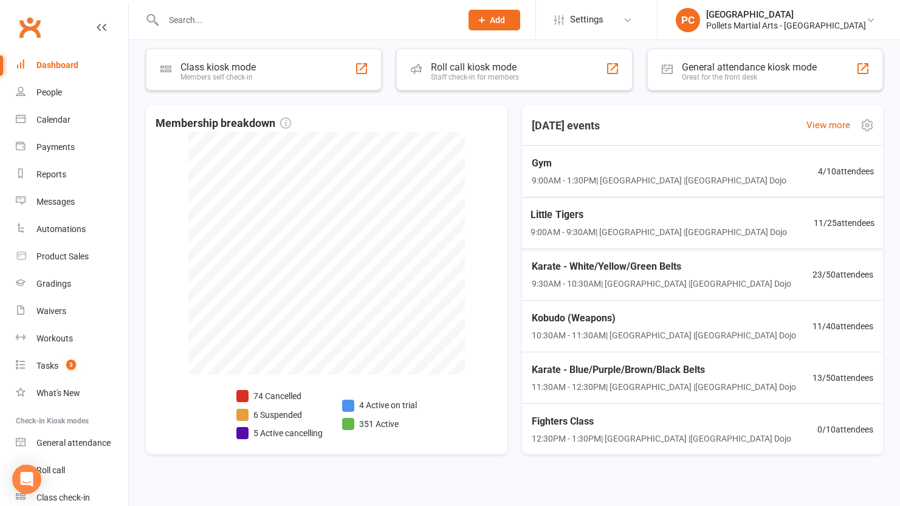
scroll to position [609, 0]
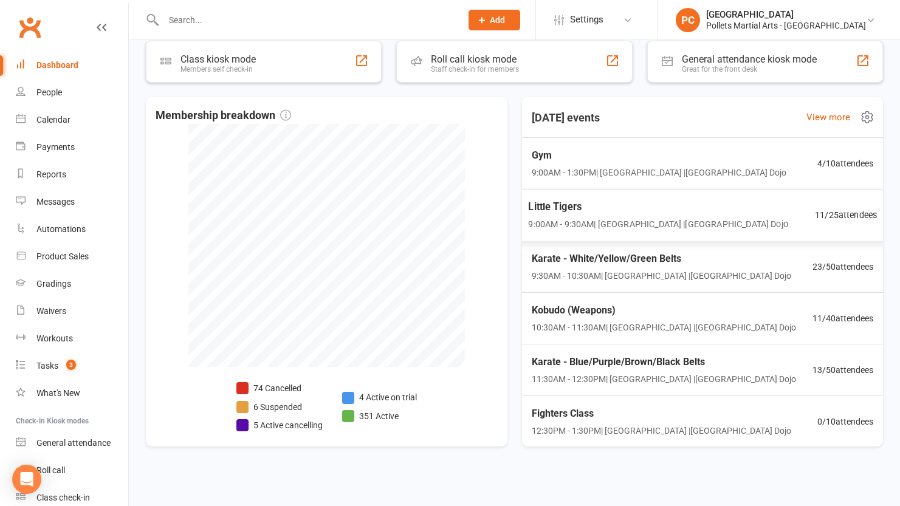
click at [729, 209] on span "Little Tigers" at bounding box center [657, 207] width 259 height 16
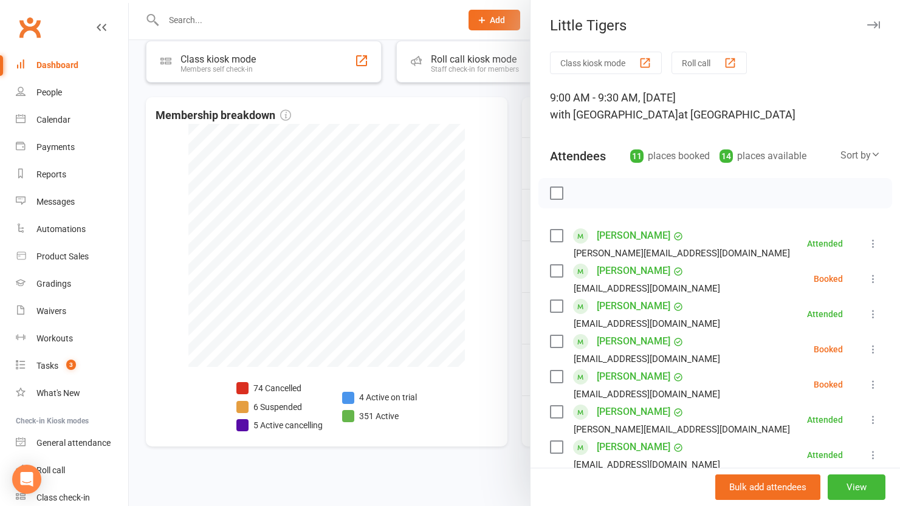
click at [554, 344] on label at bounding box center [556, 341] width 12 height 12
click at [550, 277] on div "[PERSON_NAME] [EMAIL_ADDRESS][DOMAIN_NAME]" at bounding box center [637, 278] width 175 height 35
click at [550, 274] on label at bounding box center [556, 271] width 12 height 12
click at [577, 196] on icon "button" at bounding box center [583, 193] width 13 height 13
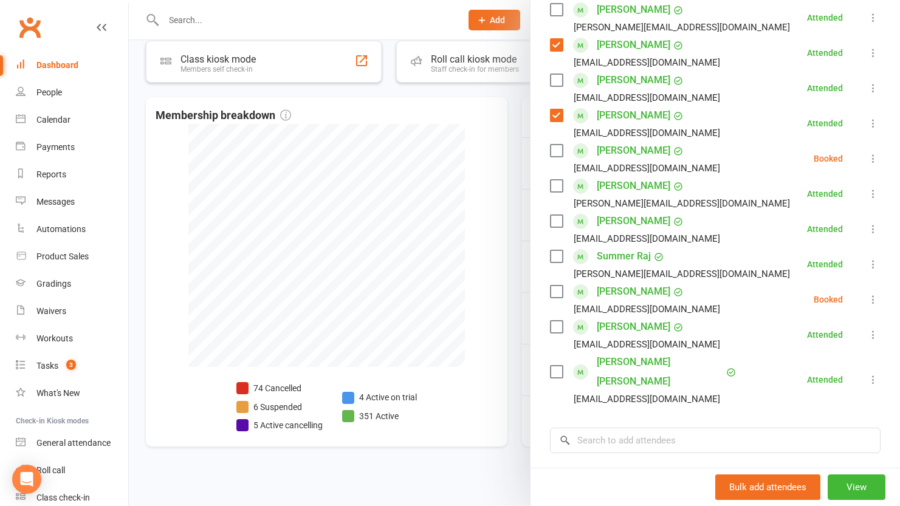
scroll to position [296, 0]
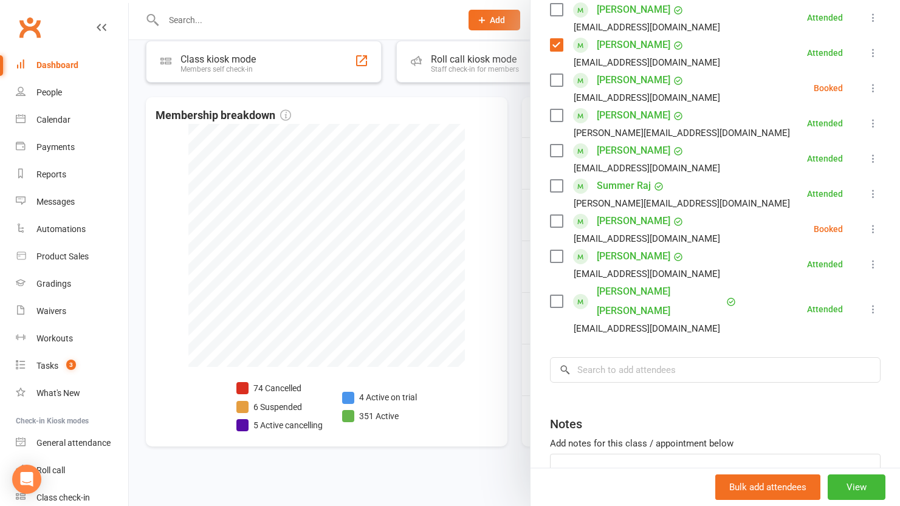
click at [550, 227] on label at bounding box center [556, 221] width 12 height 12
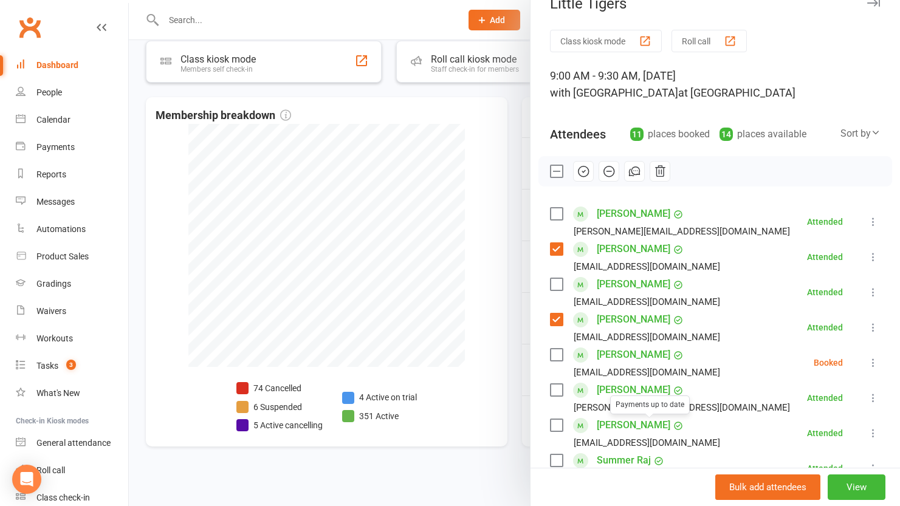
scroll to position [0, 0]
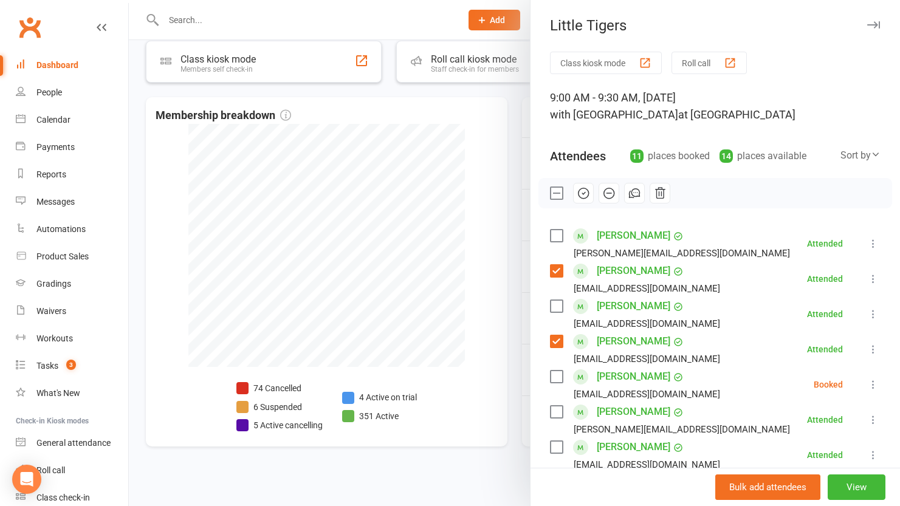
click at [580, 191] on icon "button" at bounding box center [583, 193] width 13 height 13
click at [550, 202] on div at bounding box center [715, 193] width 354 height 30
click at [553, 196] on label at bounding box center [556, 193] width 12 height 12
click at [553, 375] on label at bounding box center [556, 377] width 12 height 12
click at [581, 190] on icon "button" at bounding box center [583, 193] width 13 height 13
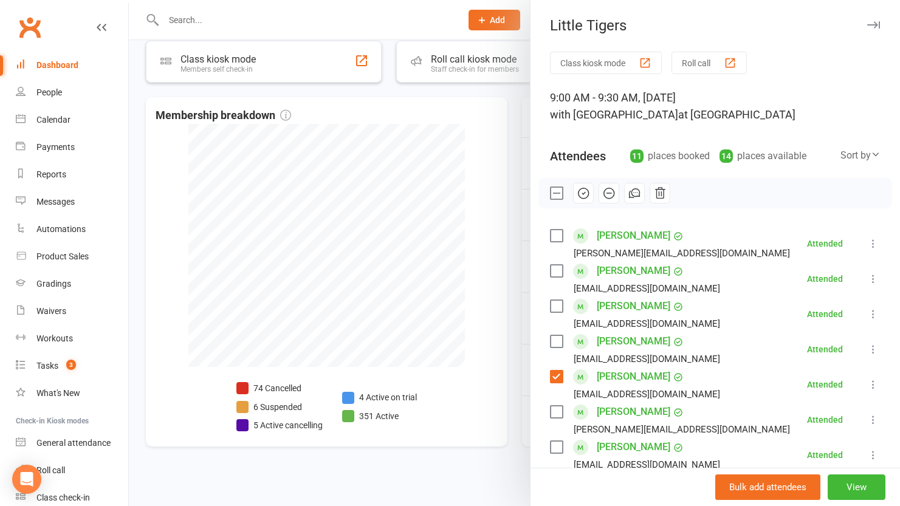
click at [550, 378] on label at bounding box center [556, 377] width 12 height 12
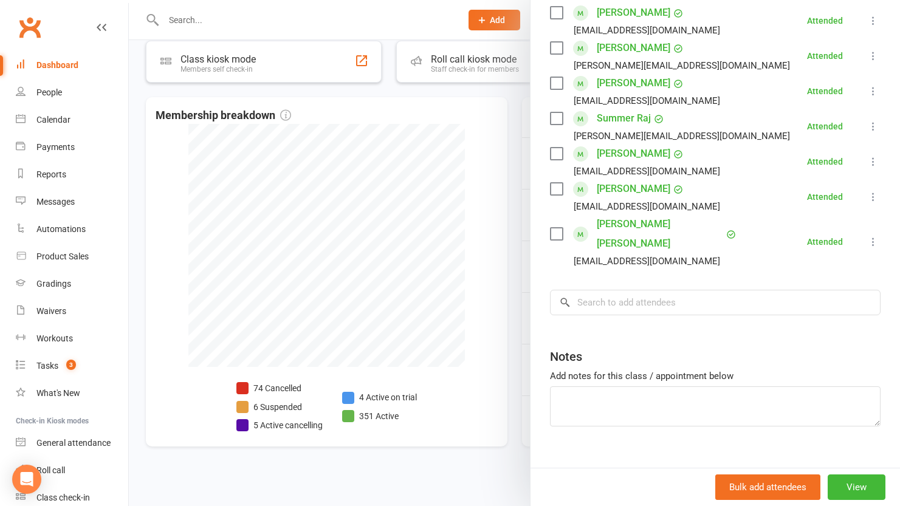
click at [516, 103] on div at bounding box center [514, 253] width 771 height 506
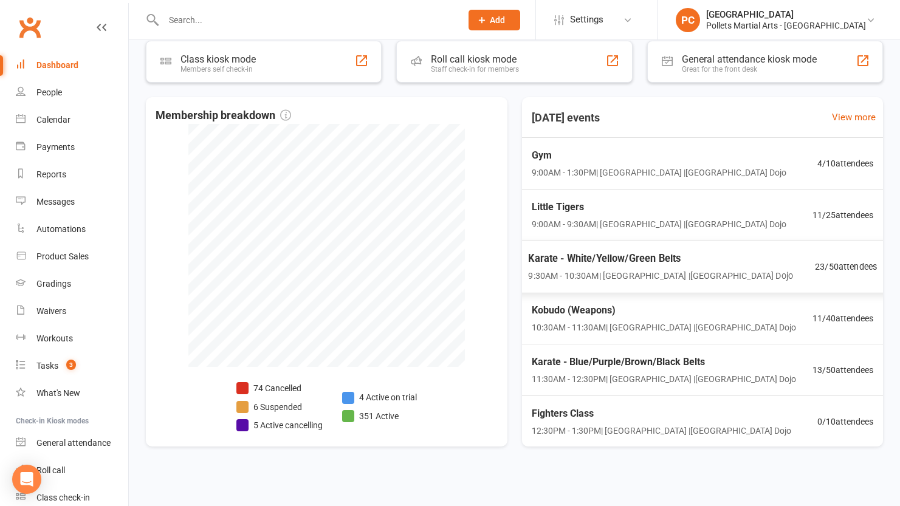
click at [669, 264] on span "Karate - White/Yellow/Green Belts" at bounding box center [660, 259] width 265 height 16
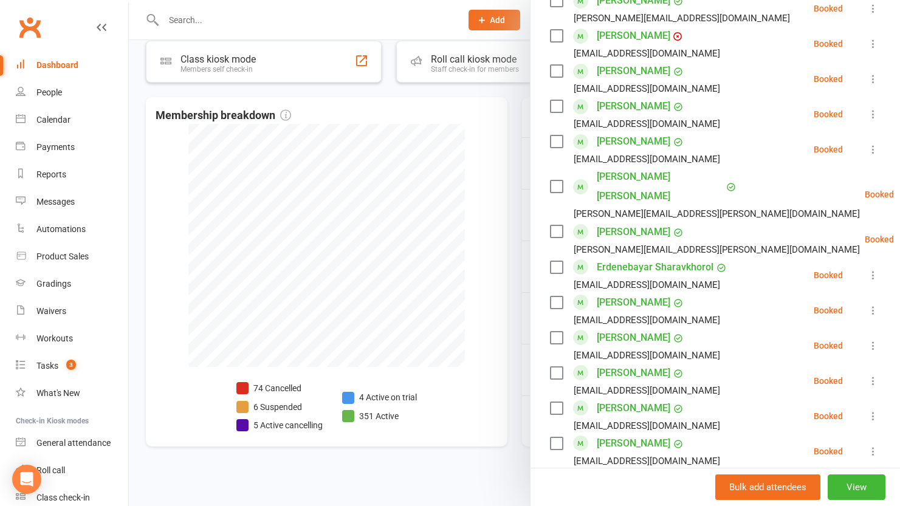
scroll to position [595, 0]
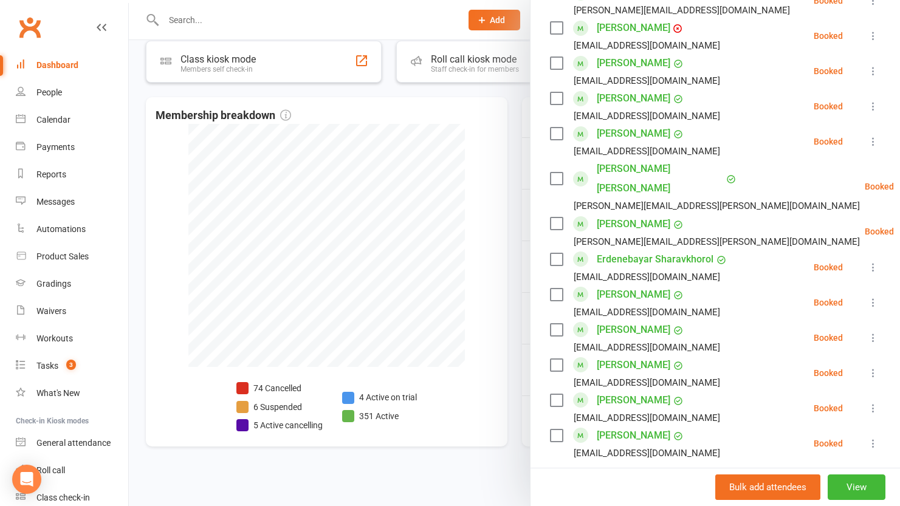
click at [133, 84] on div at bounding box center [514, 253] width 771 height 506
